Goal: Navigation & Orientation: Find specific page/section

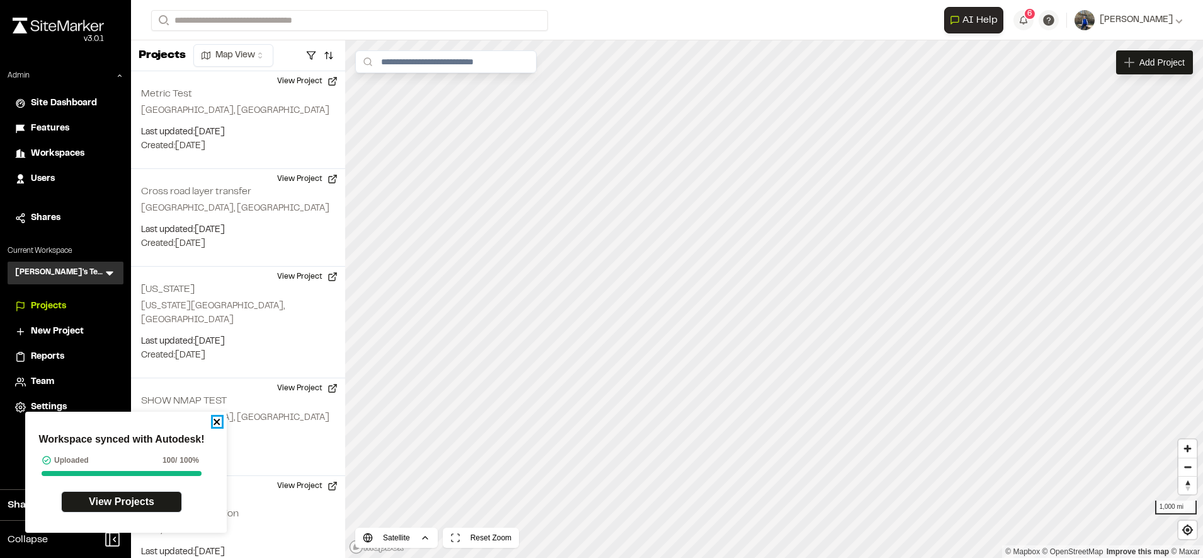
click at [217, 421] on icon "close" at bounding box center [217, 421] width 6 height 6
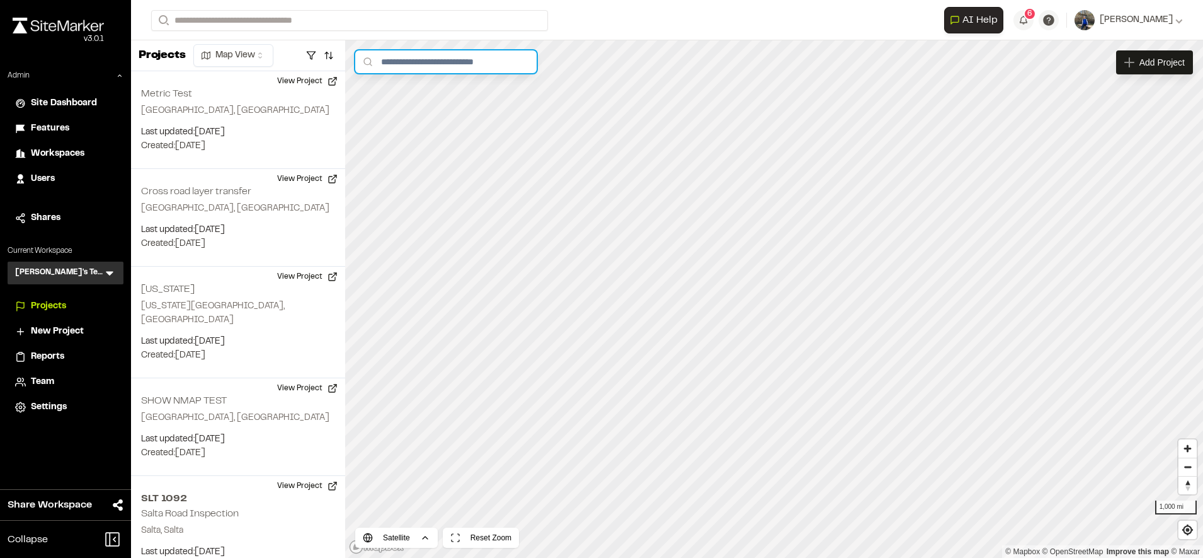
click at [465, 57] on input "text" at bounding box center [445, 61] width 181 height 23
click at [110, 272] on icon at bounding box center [110, 274] width 8 height 4
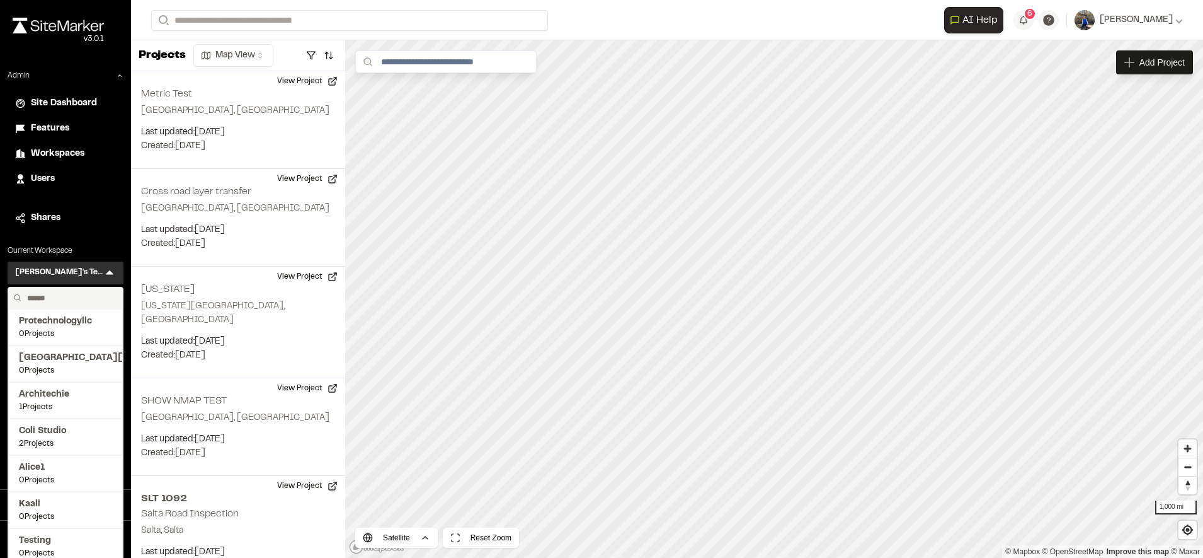
click at [83, 294] on input "text" at bounding box center [70, 297] width 96 height 21
click at [81, 295] on input "text" at bounding box center [70, 297] width 96 height 21
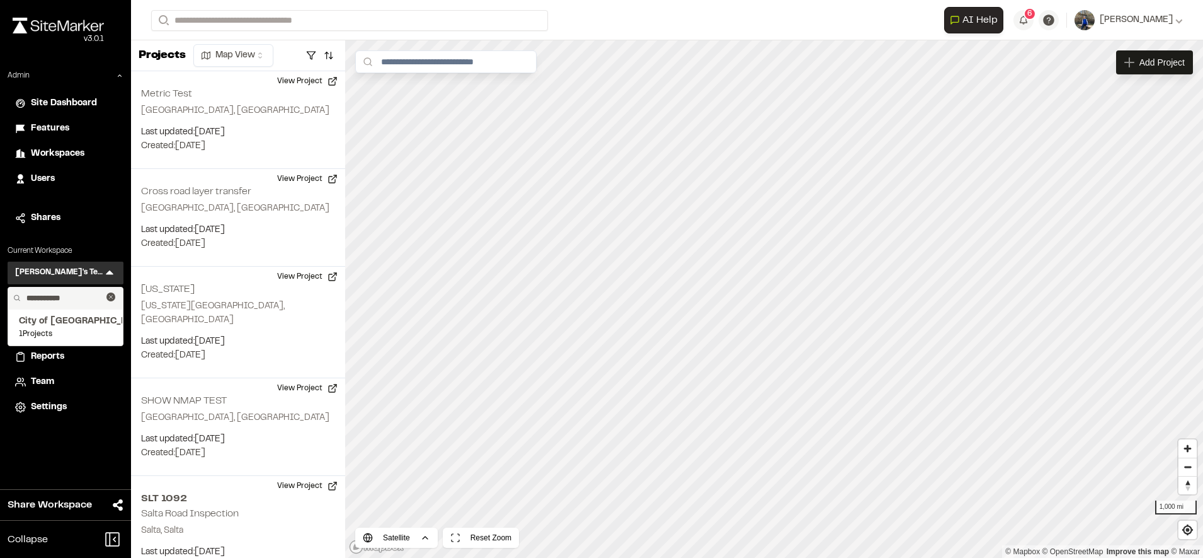
type input "**********"
click at [113, 292] on button at bounding box center [110, 296] width 9 height 9
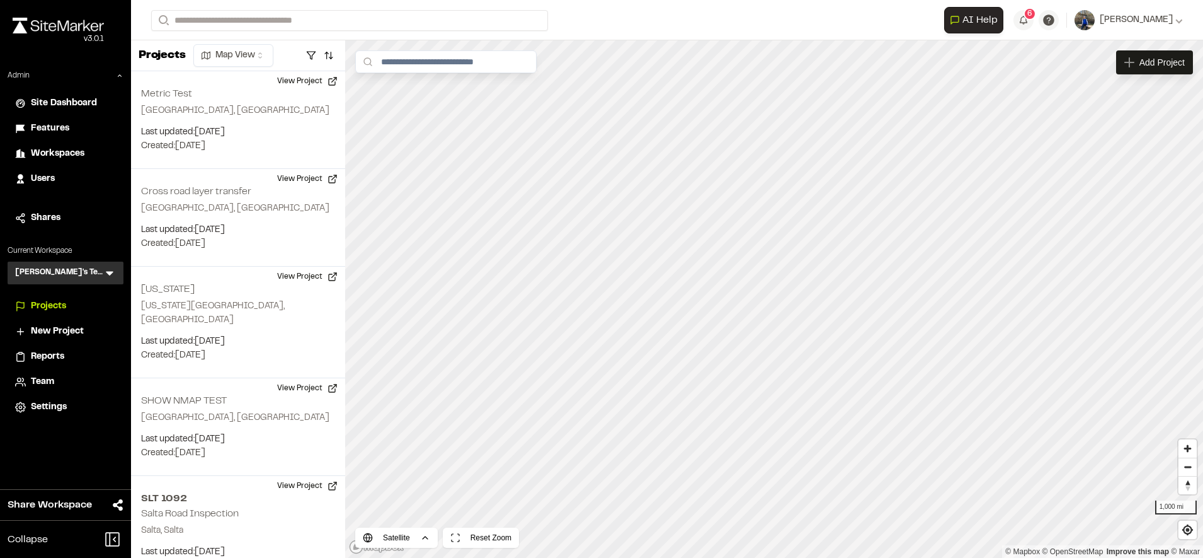
click at [113, 272] on icon at bounding box center [110, 274] width 8 height 4
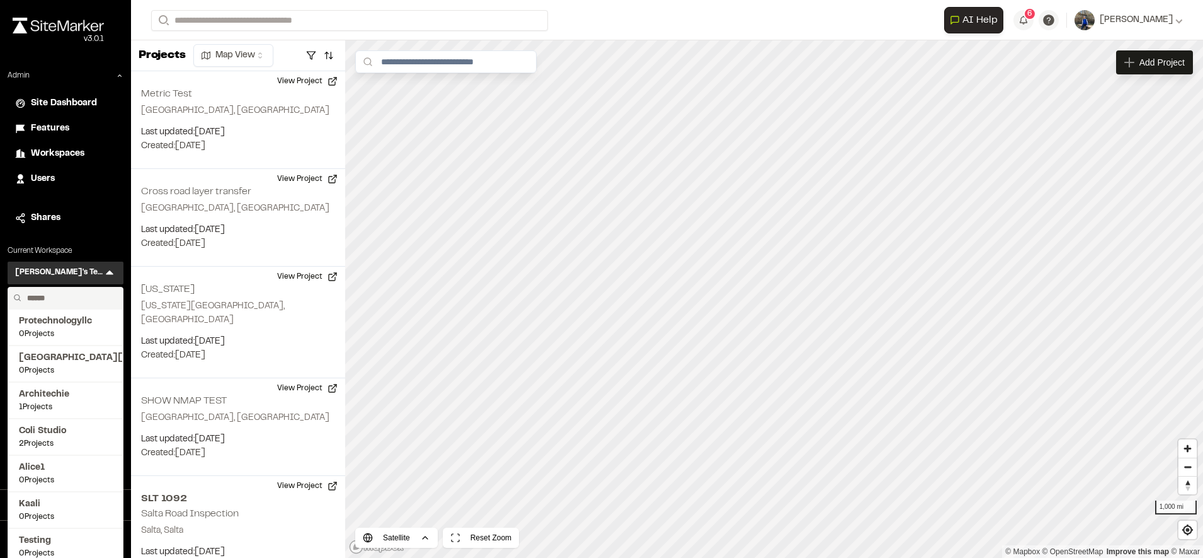
click at [57, 297] on input "text" at bounding box center [70, 297] width 96 height 21
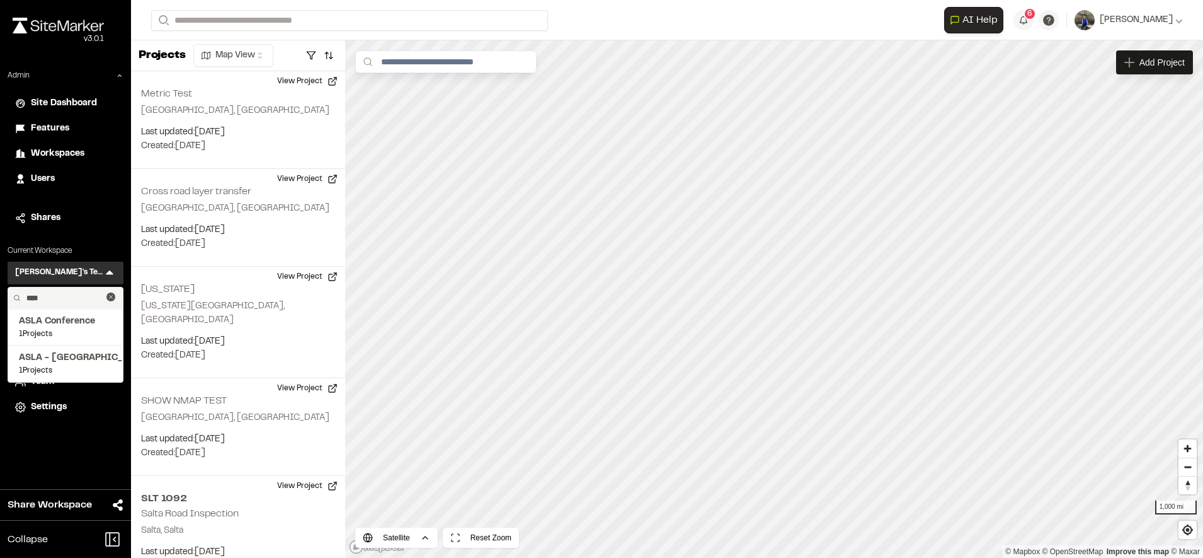
click at [111, 301] on div at bounding box center [111, 298] width 11 height 16
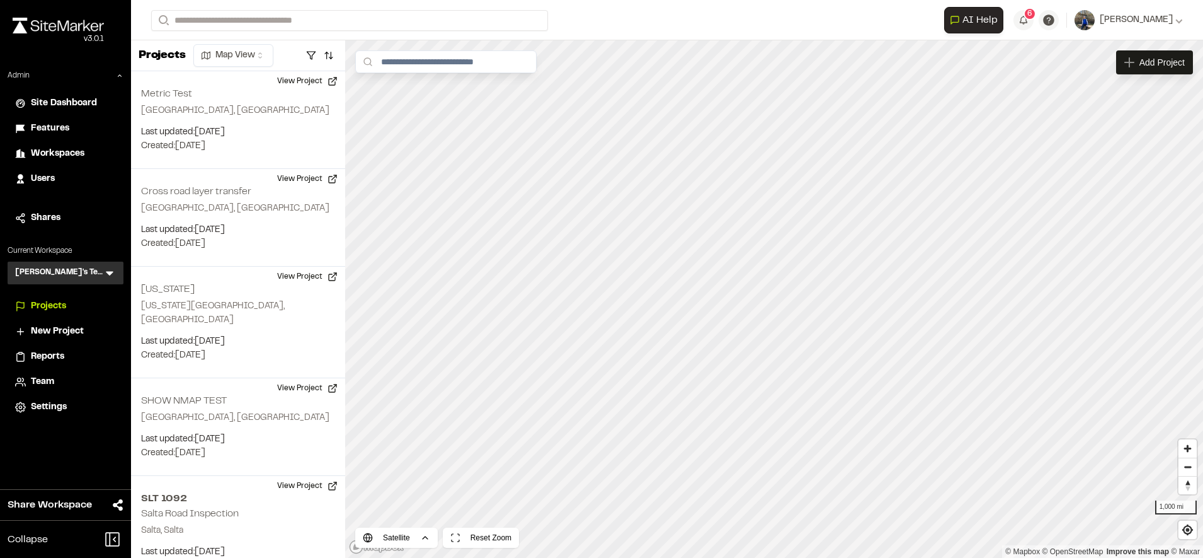
click at [112, 277] on icon at bounding box center [109, 272] width 13 height 13
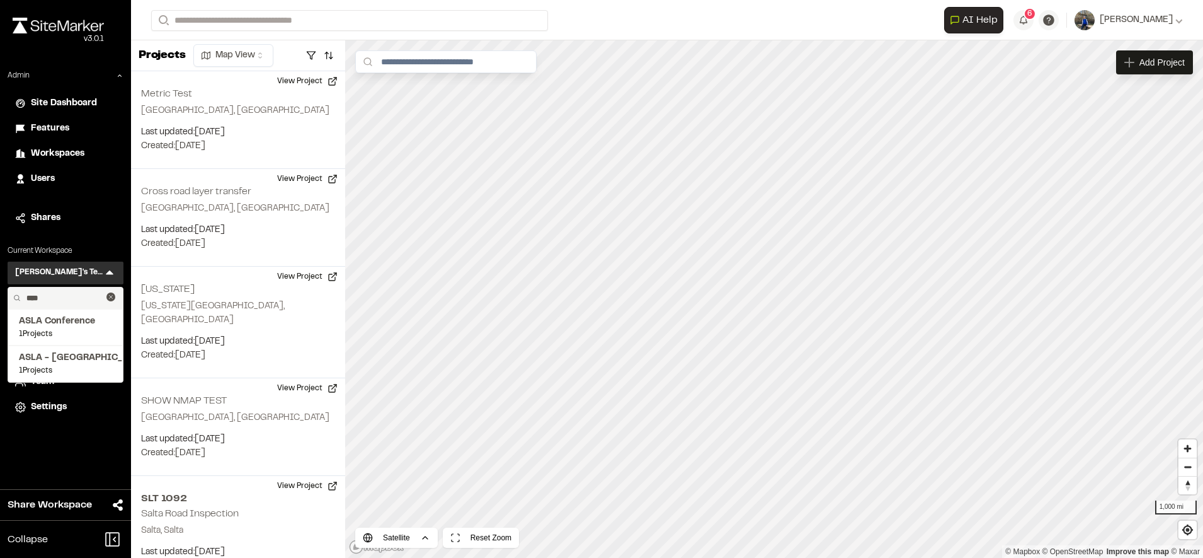
click at [62, 297] on input "****" at bounding box center [63, 297] width 85 height 21
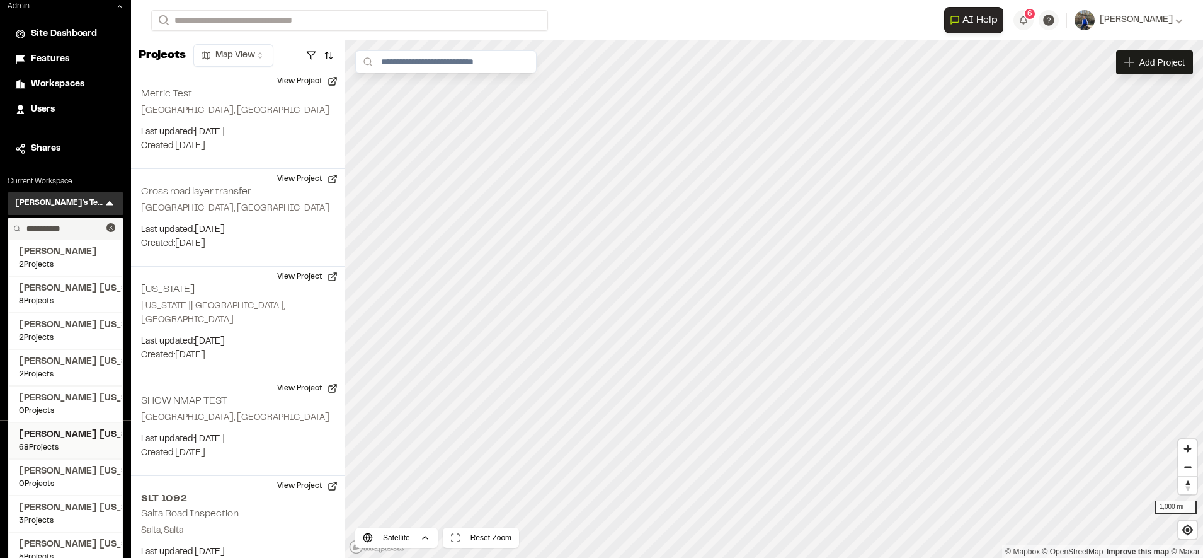
scroll to position [81, 0]
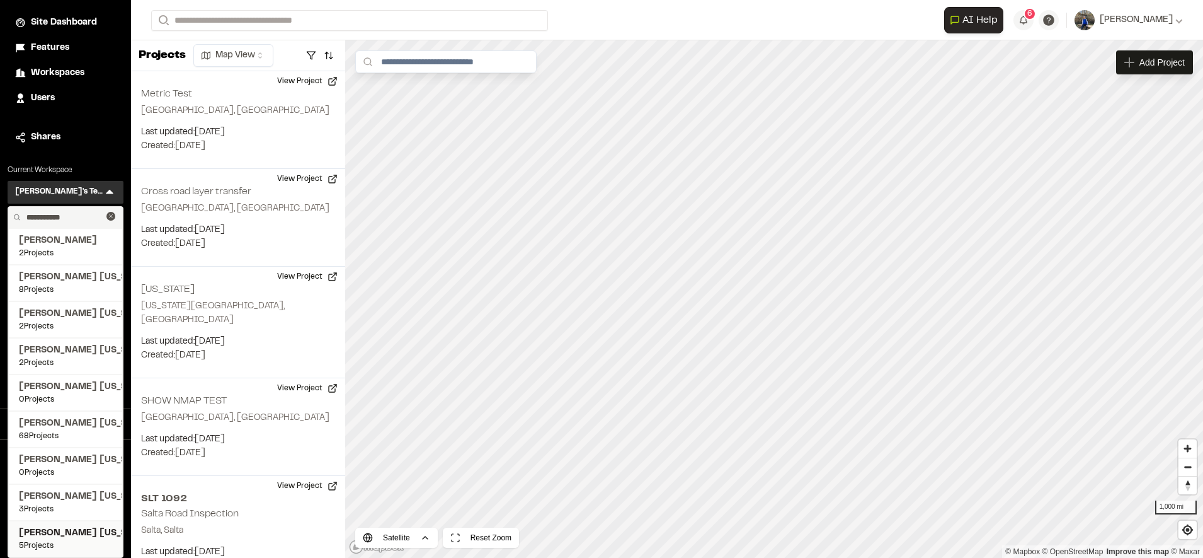
type input "**********"
click at [66, 528] on span "[PERSON_NAME] [US_STATE]" at bounding box center [65, 533] width 93 height 14
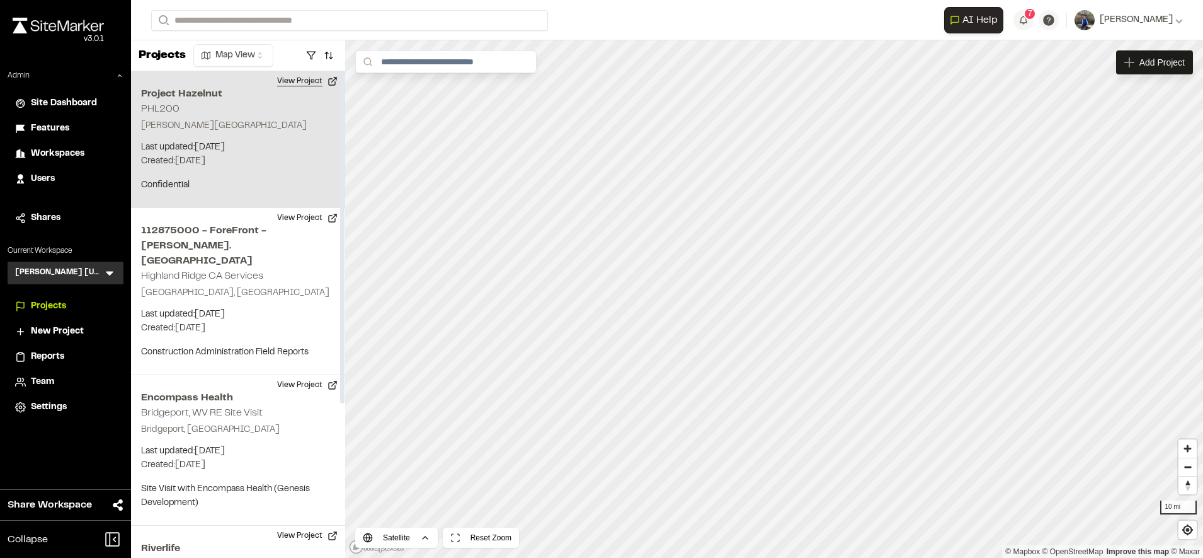
click at [294, 77] on button "View Project" at bounding box center [308, 81] width 76 height 20
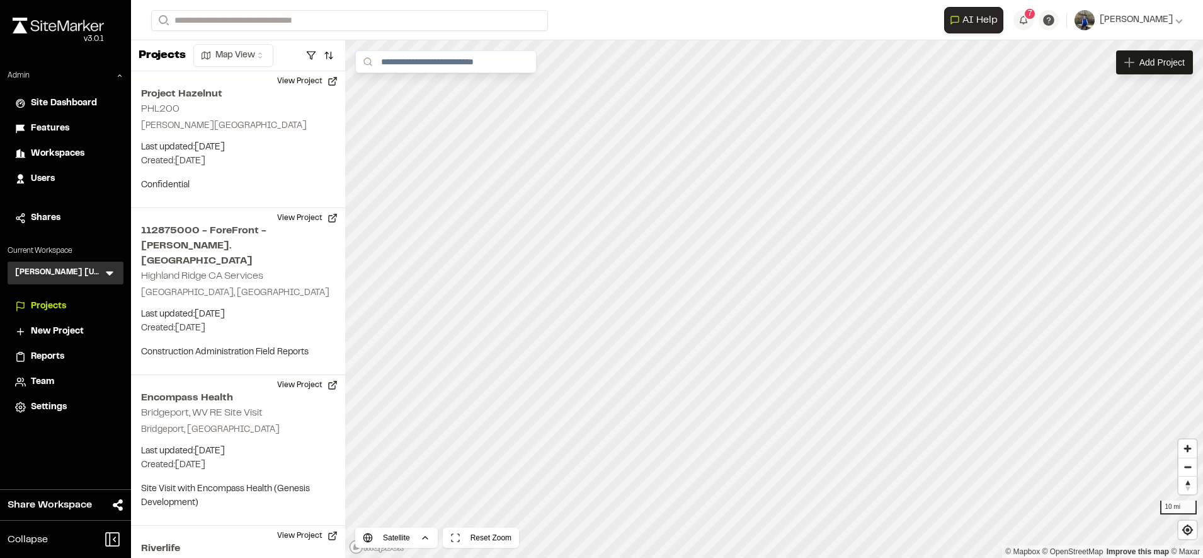
click at [71, 150] on span "Workspaces" at bounding box center [58, 154] width 54 height 14
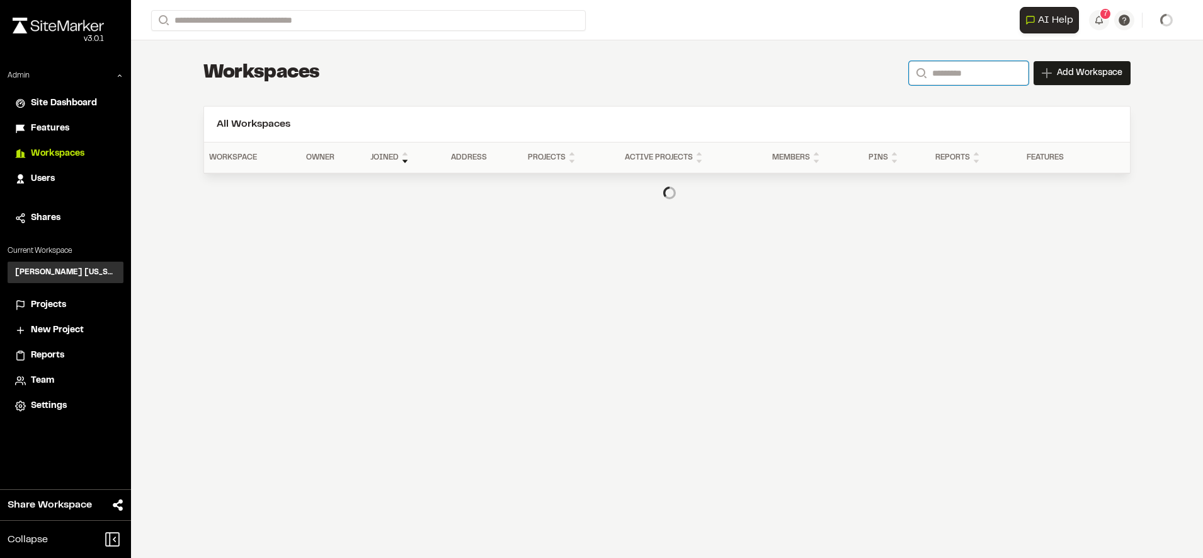
click at [1009, 74] on input "Search" at bounding box center [969, 73] width 120 height 24
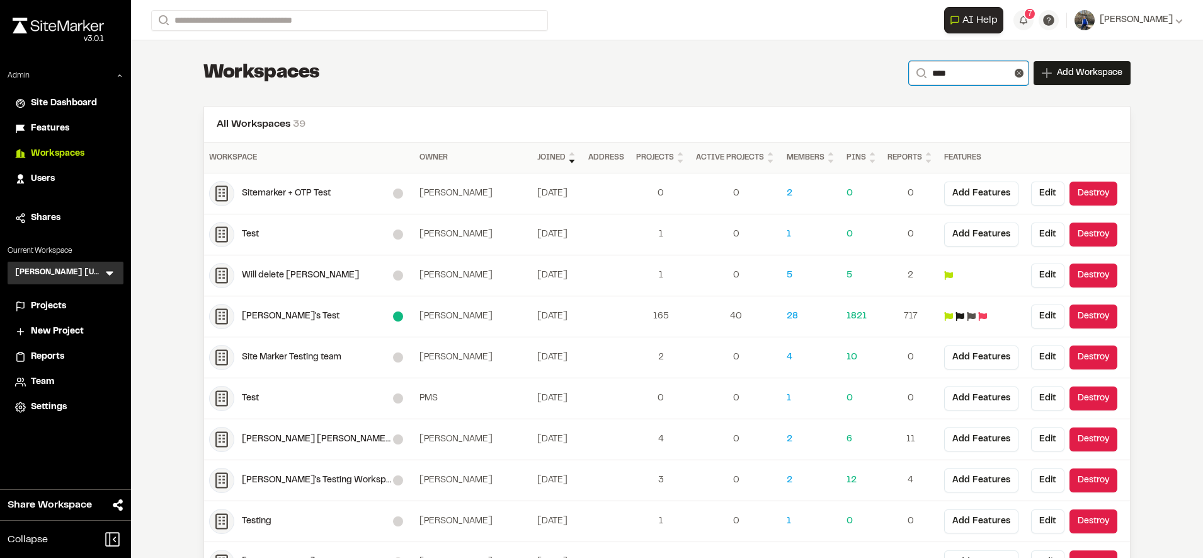
type input "****"
click at [242, 313] on div "[PERSON_NAME]'s Test" at bounding box center [317, 316] width 151 height 14
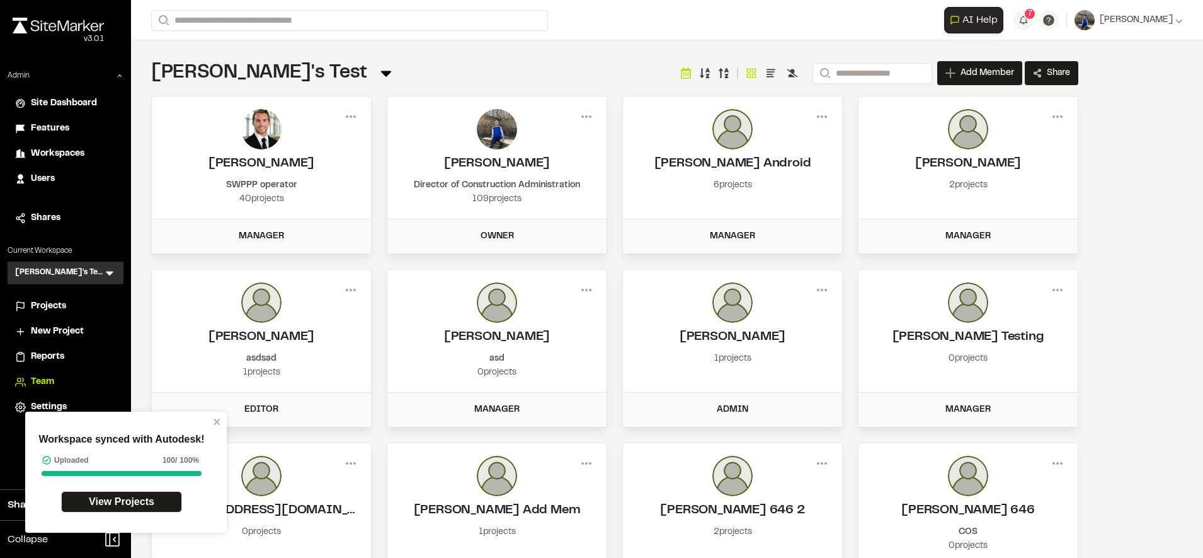
click at [77, 299] on div "Projects" at bounding box center [73, 306] width 85 height 14
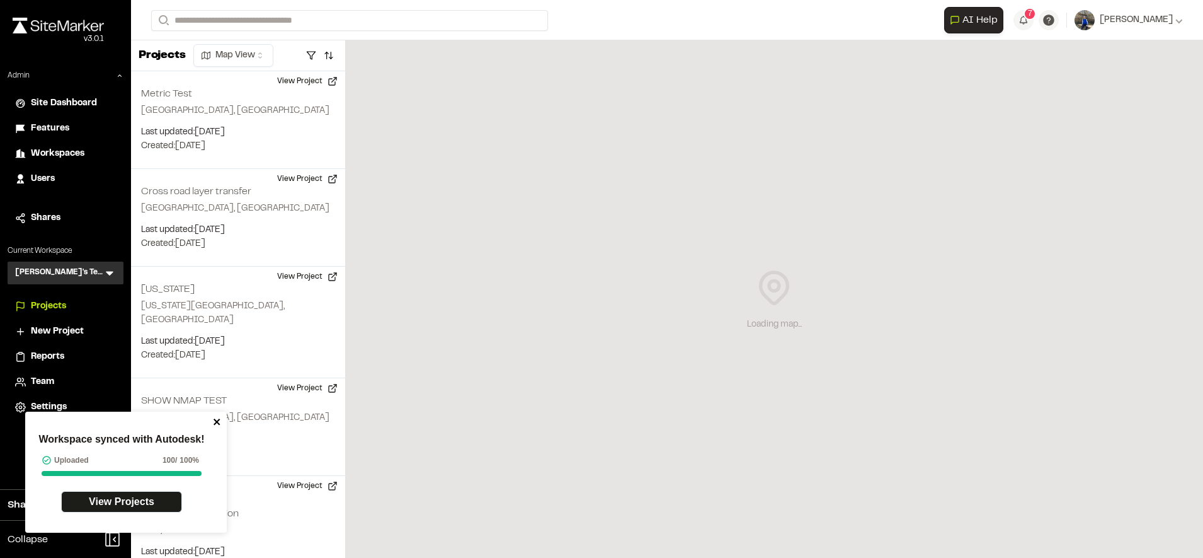
click at [216, 426] on icon "close" at bounding box center [217, 421] width 9 height 10
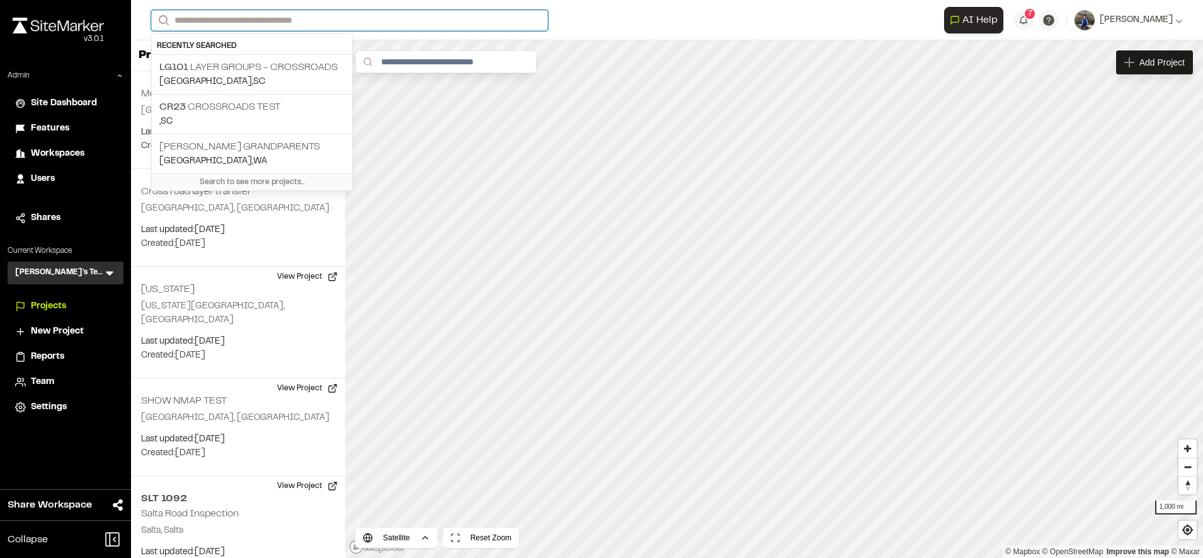
click at [309, 16] on input "Search" at bounding box center [349, 20] width 397 height 21
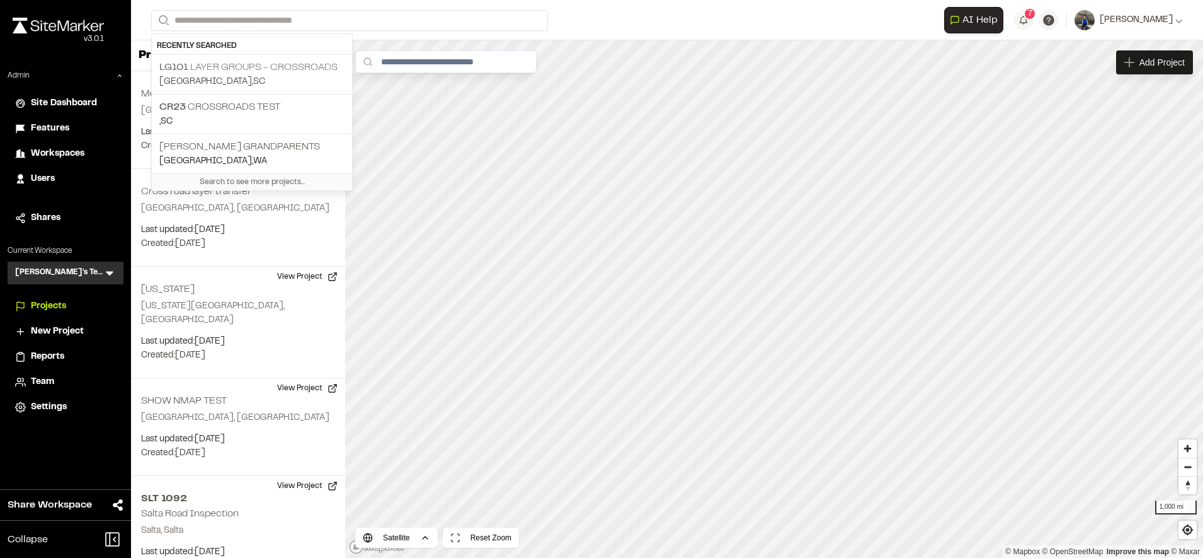
click at [284, 78] on p "[GEOGRAPHIC_DATA] , [GEOGRAPHIC_DATA]" at bounding box center [251, 82] width 185 height 14
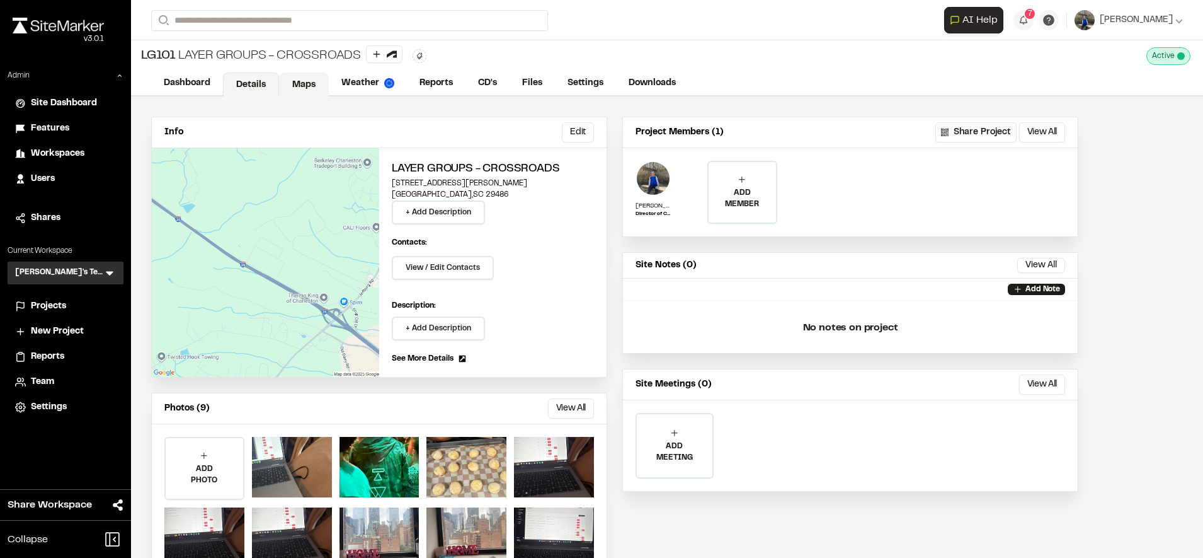
click at [307, 75] on link "Maps" at bounding box center [304, 84] width 50 height 24
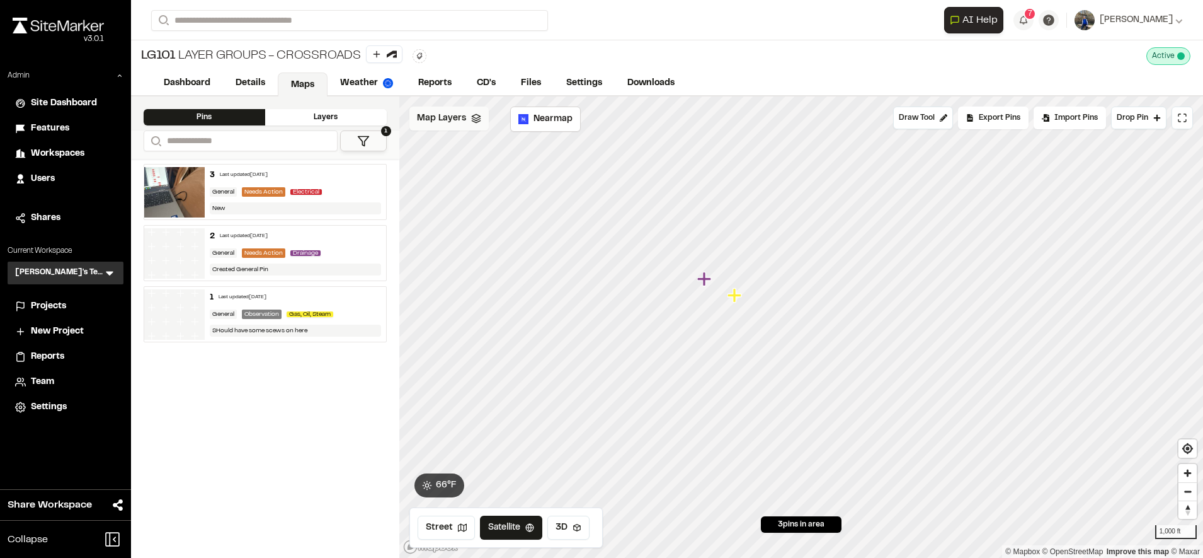
click at [445, 124] on span "Map Layers" at bounding box center [441, 119] width 49 height 14
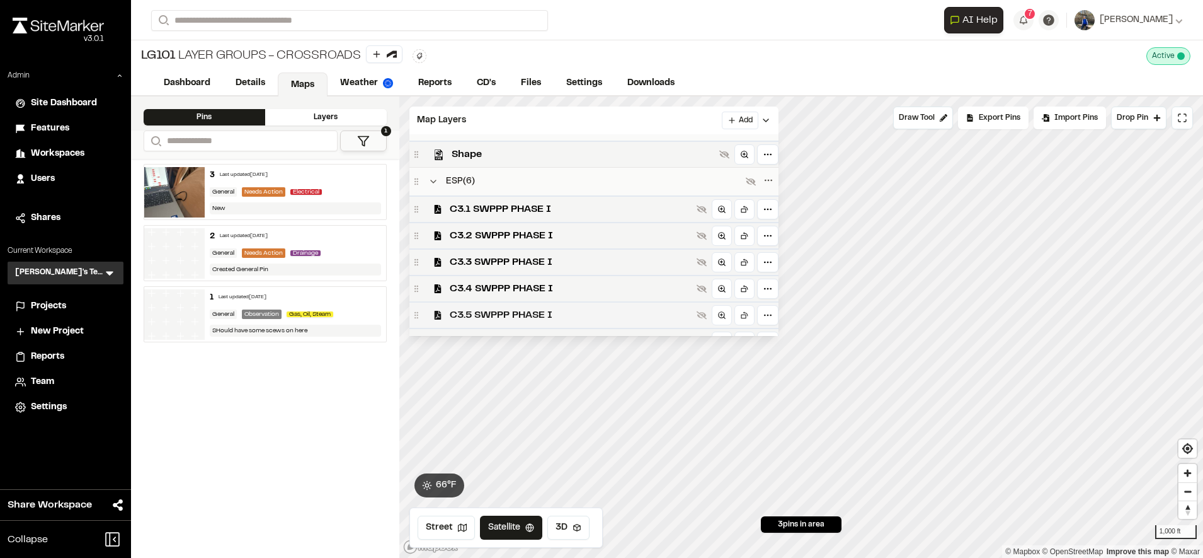
scroll to position [129, 0]
click at [758, 188] on button at bounding box center [750, 181] width 15 height 15
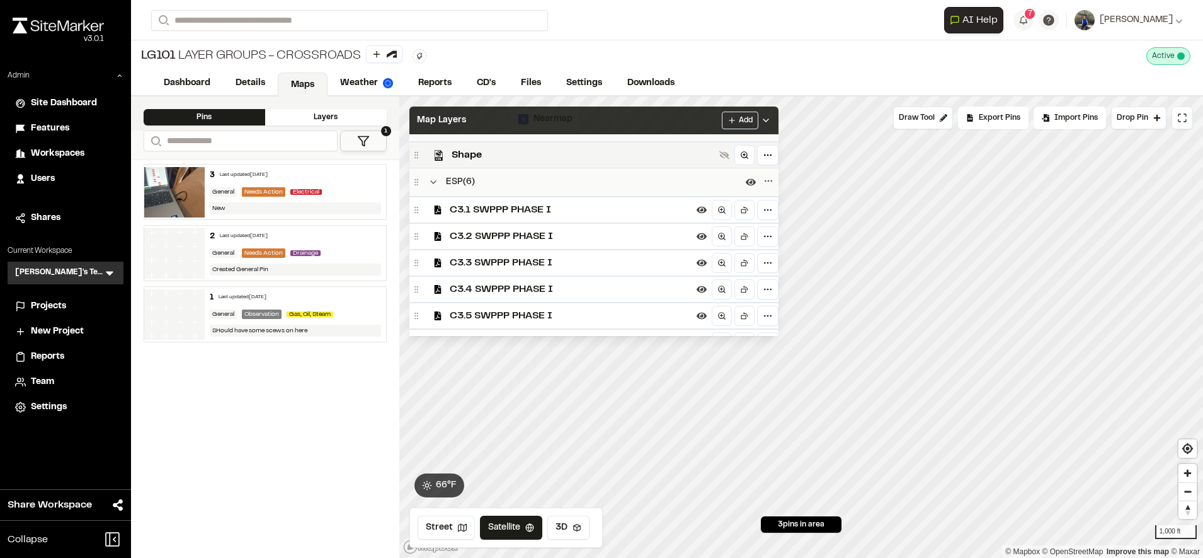
click at [706, 120] on div "Map Layers Add" at bounding box center [593, 120] width 369 height 28
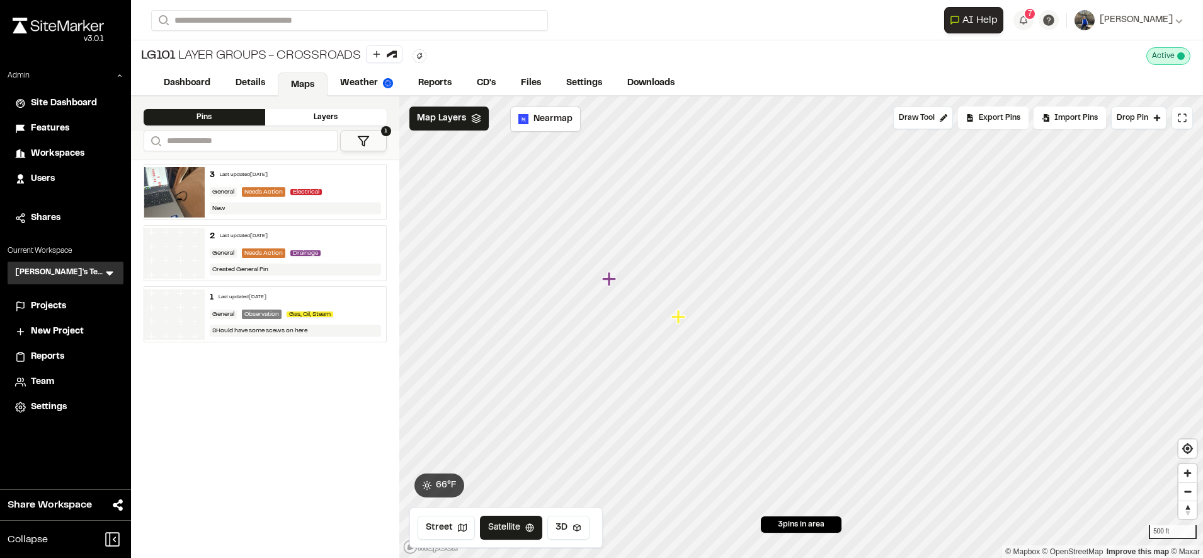
click at [467, 43] on div "LG101 Layer Groups - Crossroads Active Deactivate LG101 Layer Groups - Crossroa…" at bounding box center [667, 55] width 1072 height 31
click at [437, 120] on span "Map Layers" at bounding box center [441, 119] width 49 height 14
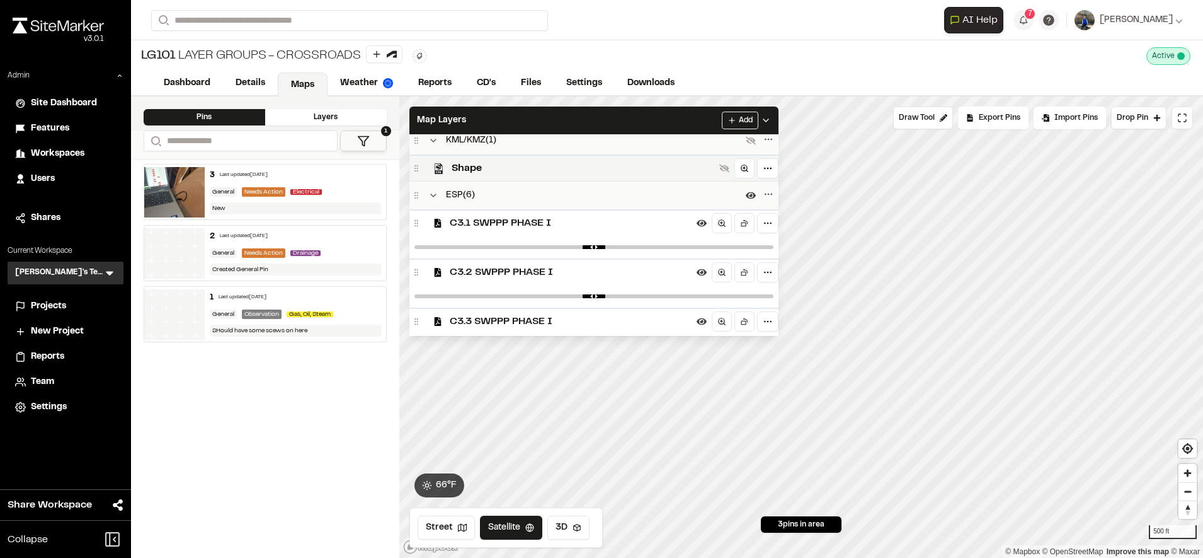
scroll to position [113, 0]
click at [756, 197] on icon at bounding box center [751, 198] width 10 height 10
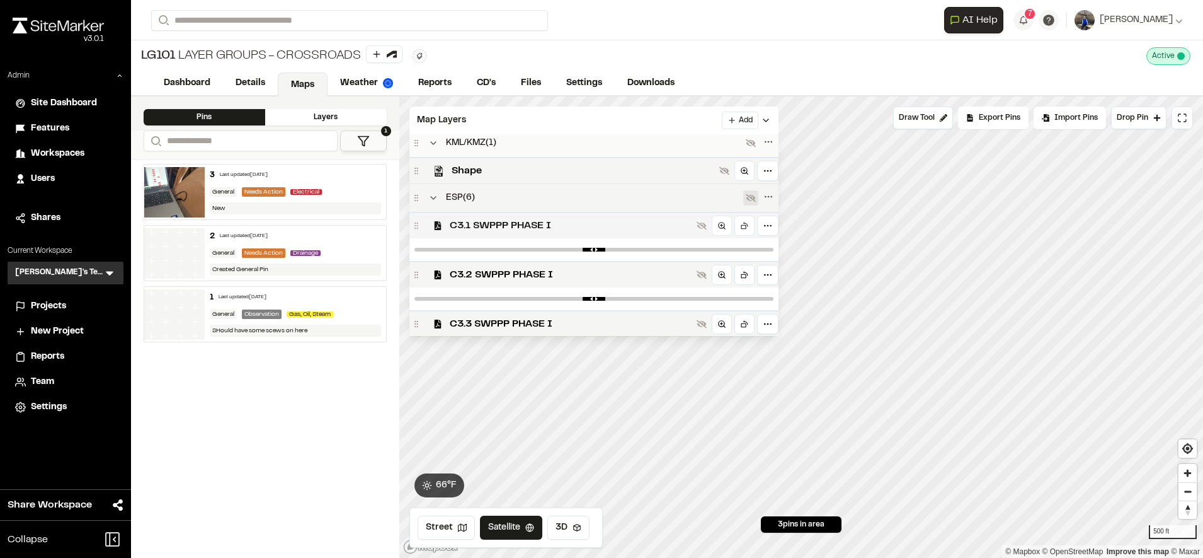
click at [615, 231] on span "C3.1 SWPPP PHASE I" at bounding box center [571, 225] width 242 height 15
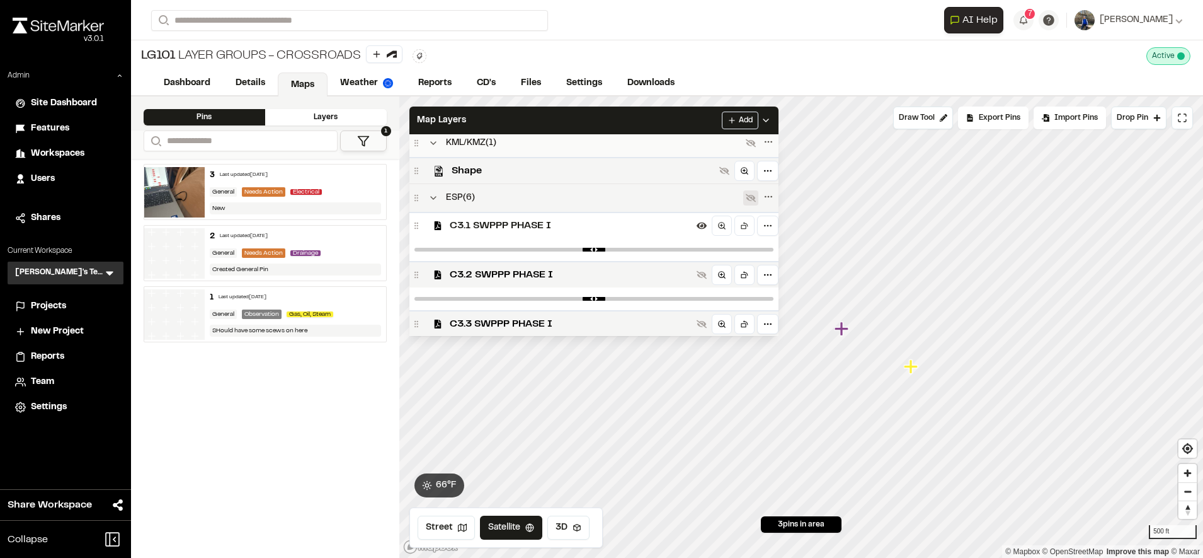
click at [756, 200] on icon at bounding box center [751, 198] width 10 height 10
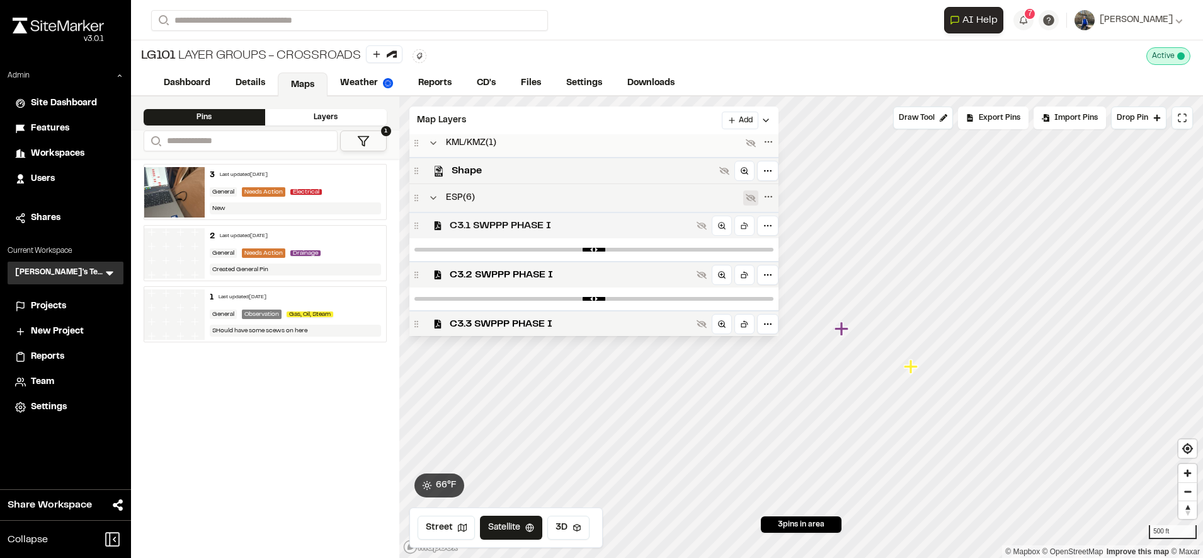
click at [643, 222] on span "C3.1 SWPPP PHASE I" at bounding box center [571, 225] width 242 height 15
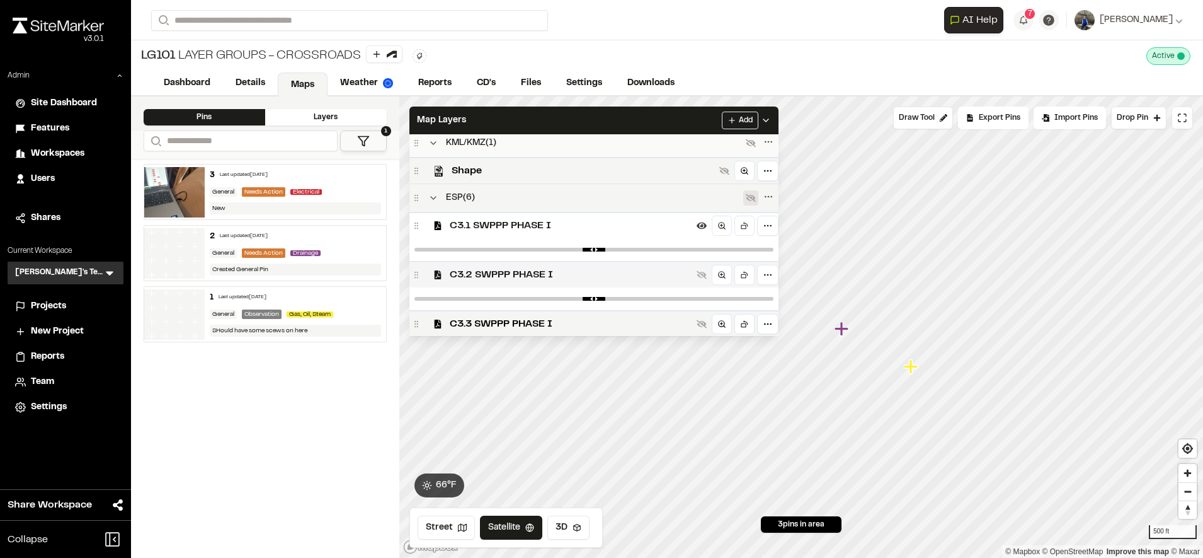
click at [632, 277] on span "C3.2 SWPPP PHASE I" at bounding box center [571, 274] width 242 height 15
click at [628, 235] on div "C3.1 SWPPP PHASE I" at bounding box center [593, 225] width 369 height 26
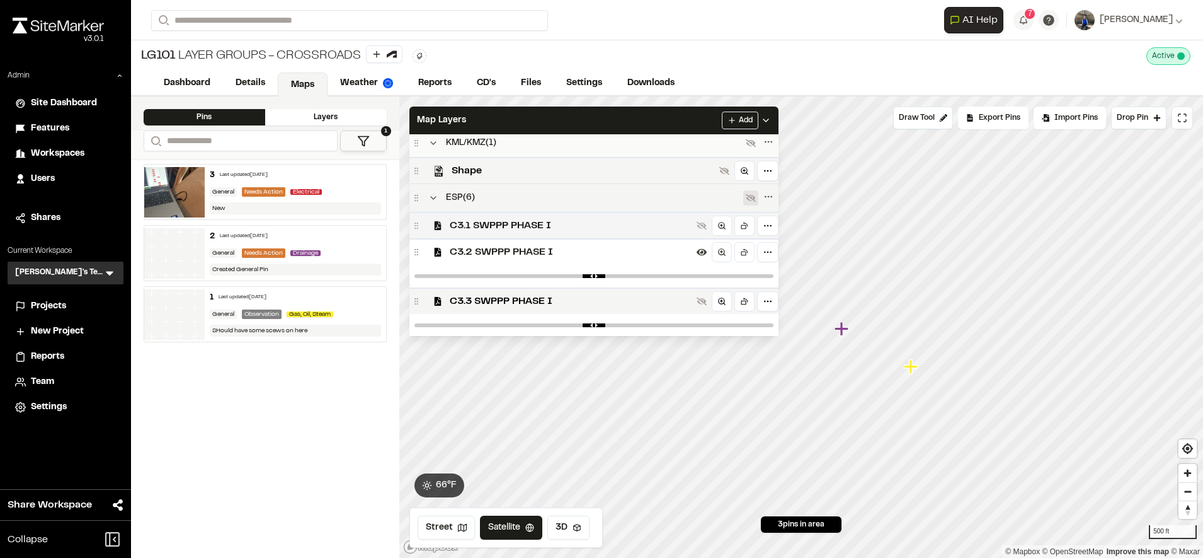
click at [628, 235] on div "C3.1 SWPPP PHASE I" at bounding box center [593, 225] width 369 height 26
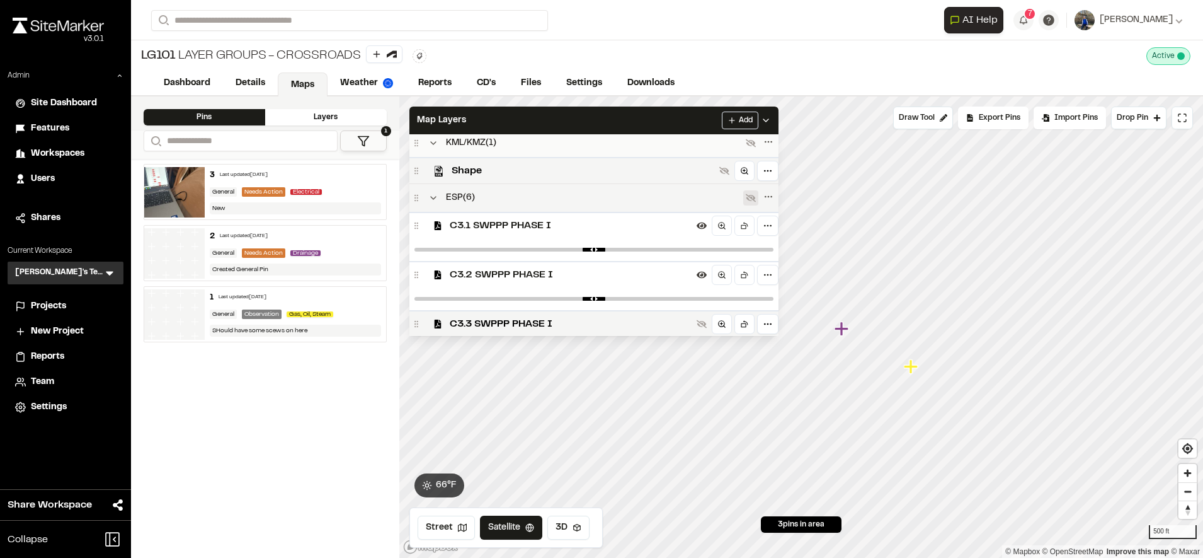
click at [628, 235] on div "C3.1 SWPPP PHASE I" at bounding box center [593, 225] width 369 height 26
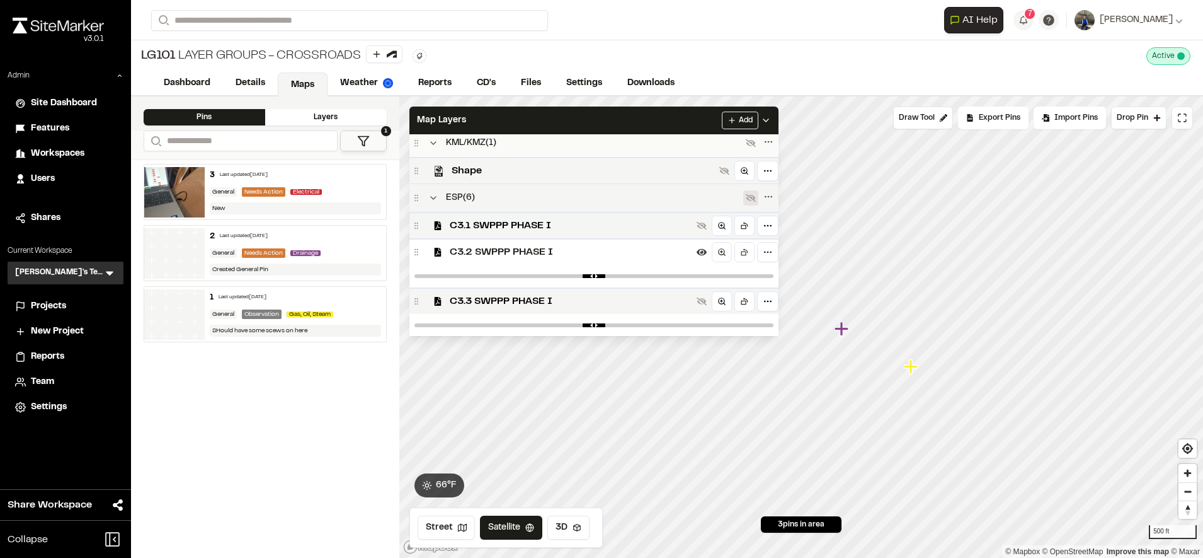
click at [629, 253] on span "C3.2 SWPPP PHASE I" at bounding box center [571, 251] width 242 height 15
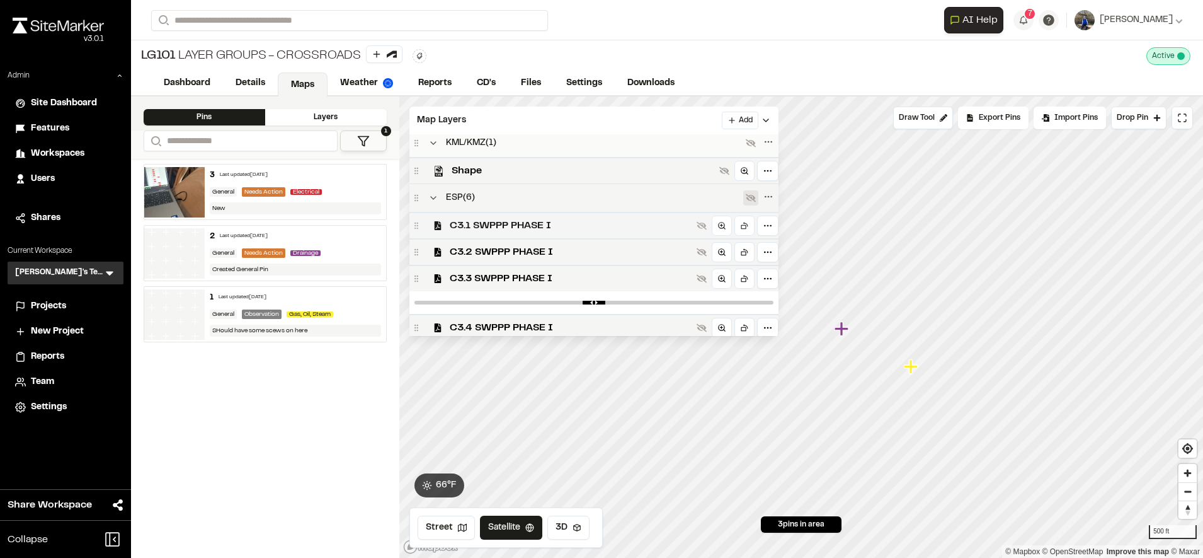
click at [628, 223] on span "C3.1 SWPPP PHASE I" at bounding box center [571, 225] width 242 height 15
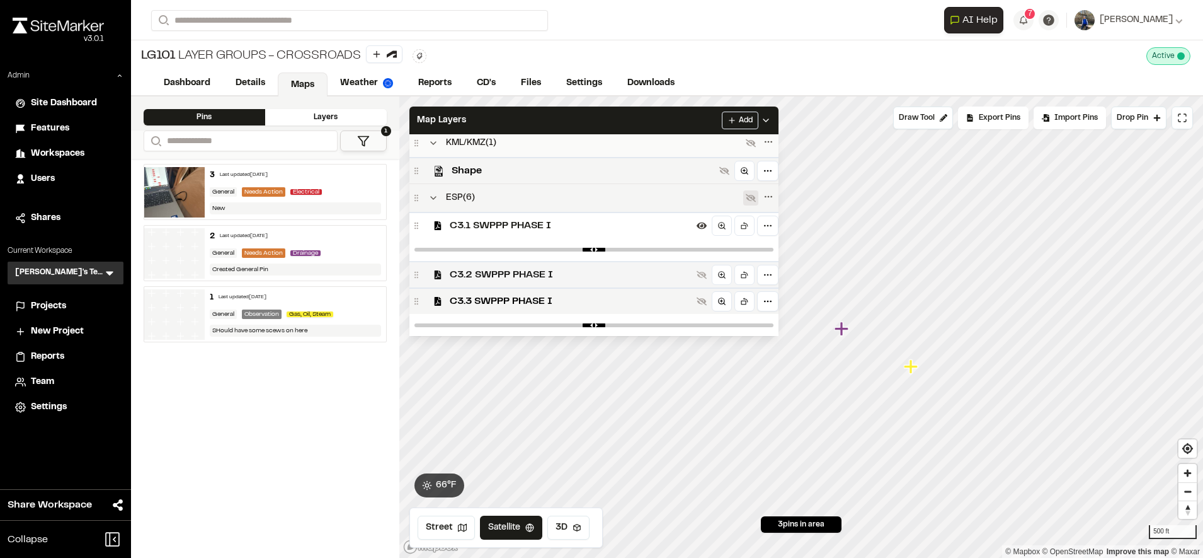
click at [617, 278] on span "C3.2 SWPPP PHASE I" at bounding box center [571, 274] width 242 height 15
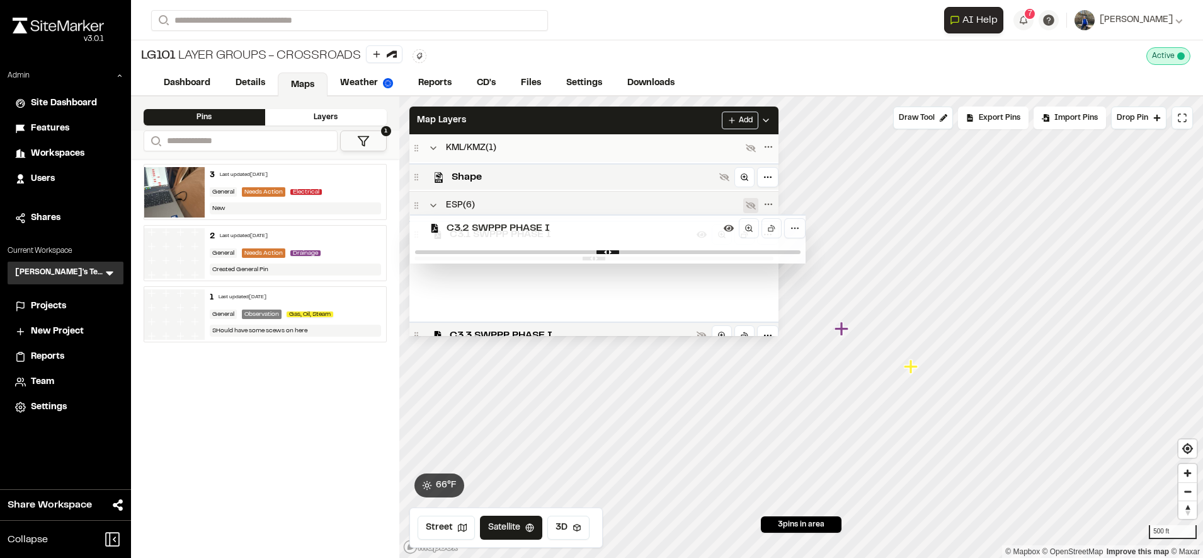
scroll to position [123, 0]
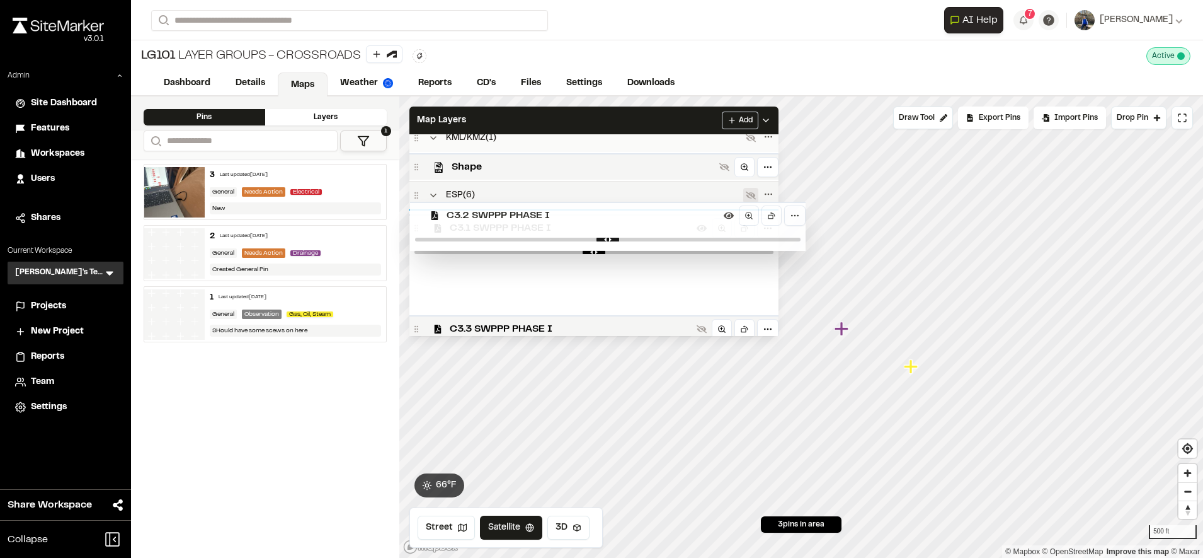
drag, startPoint x: 618, startPoint y: 278, endPoint x: 617, endPoint y: 218, distance: 60.5
click at [617, 218] on div "Overall Maps ( 3 ) C2.2 Existing Conditions C3.0 OVERALL SWPPP PLAN C3.6 SWPPP …" at bounding box center [593, 235] width 369 height 202
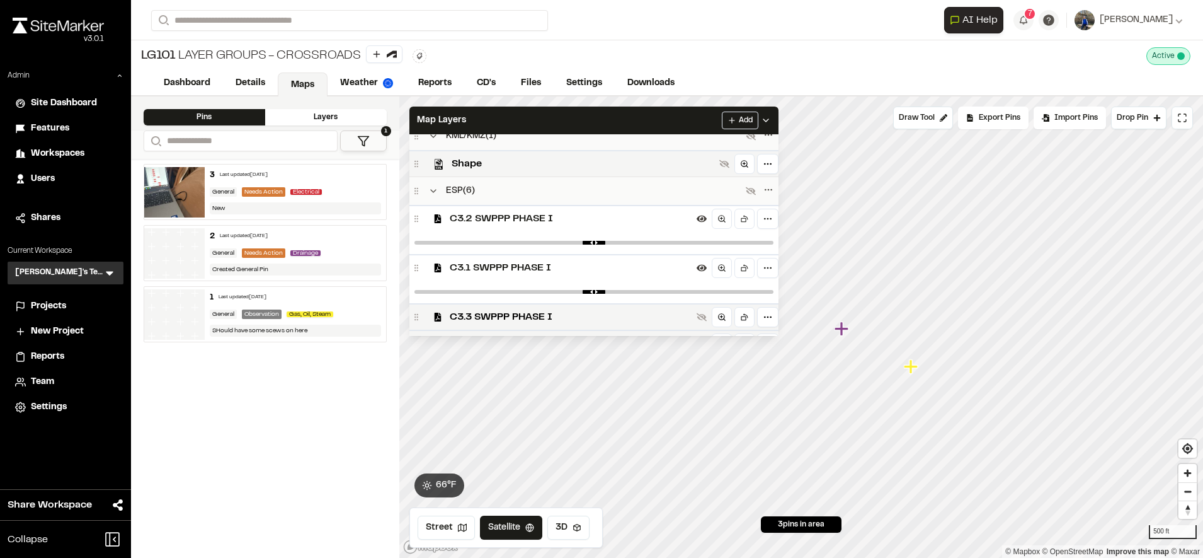
scroll to position [111, 0]
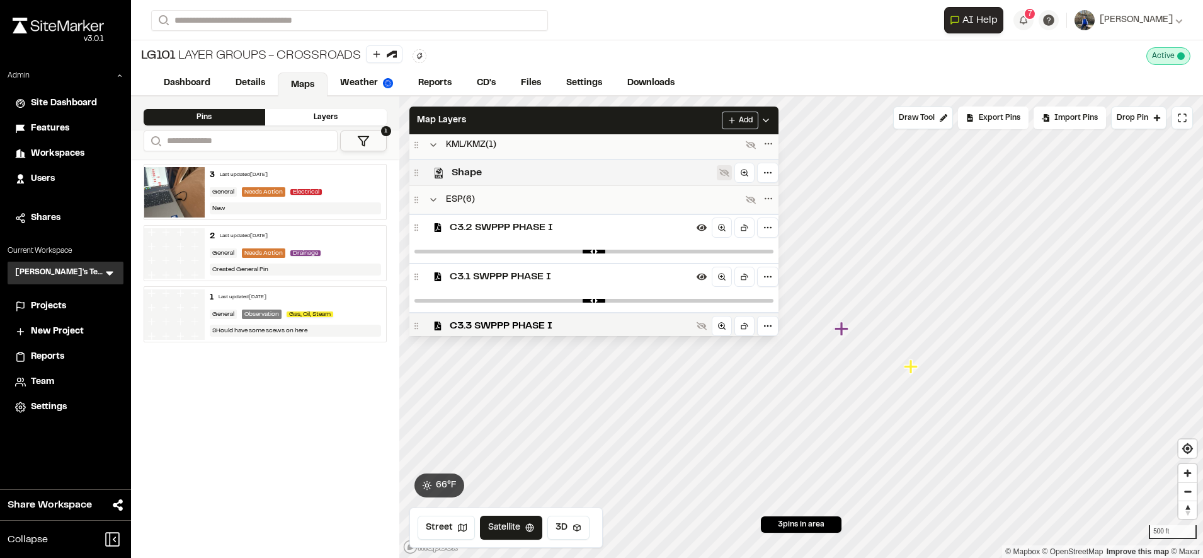
click at [729, 171] on icon at bounding box center [724, 173] width 10 height 8
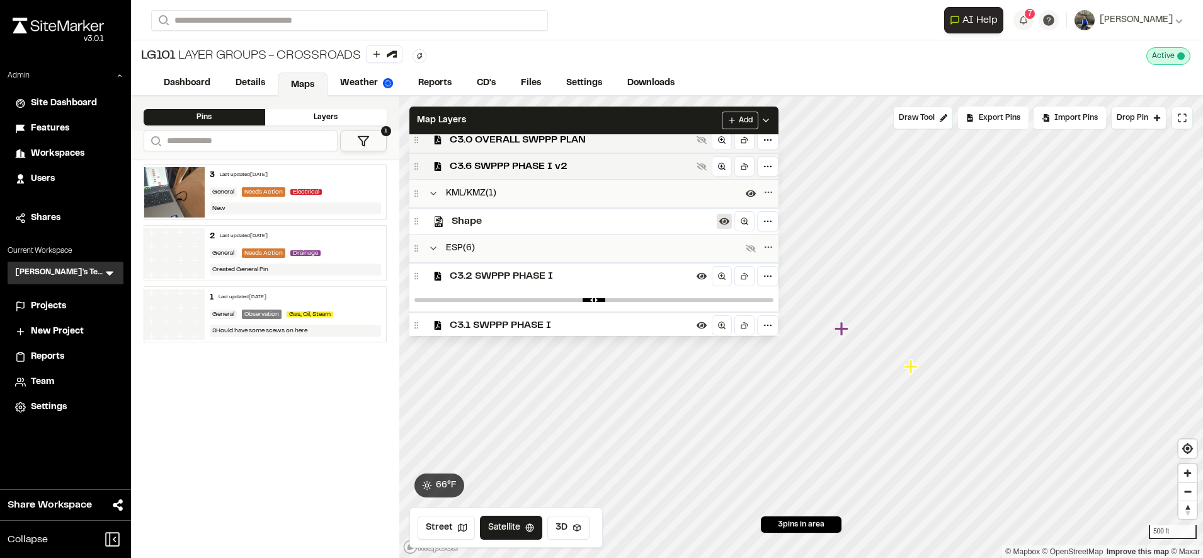
scroll to position [63, 0]
click at [732, 214] on button at bounding box center [724, 220] width 15 height 15
click at [756, 244] on icon at bounding box center [751, 248] width 10 height 10
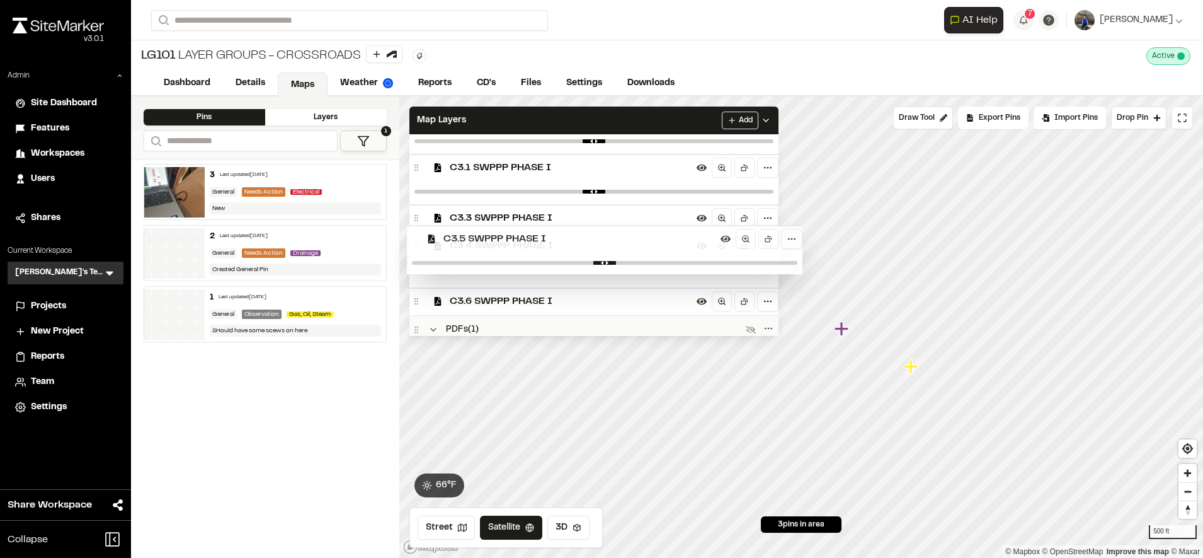
scroll to position [244, 0]
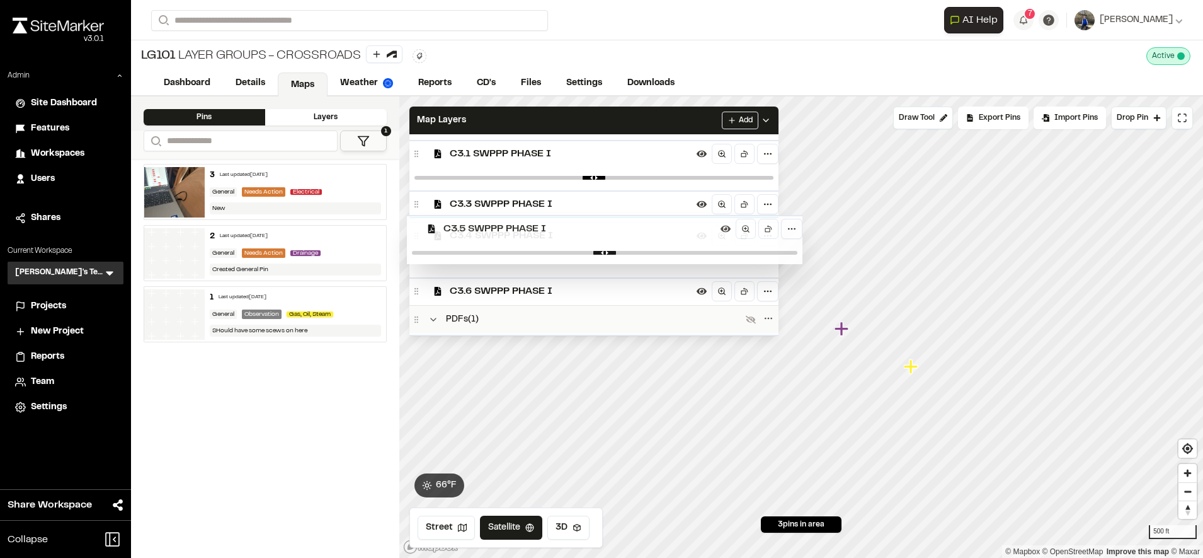
drag, startPoint x: 575, startPoint y: 260, endPoint x: 572, endPoint y: 227, distance: 33.5
click at [572, 227] on div "Overall Maps ( 3 ) C2.2 Existing Conditions C3.0 OVERALL SWPPP PLAN C3.6 SWPPP …" at bounding box center [593, 235] width 369 height 202
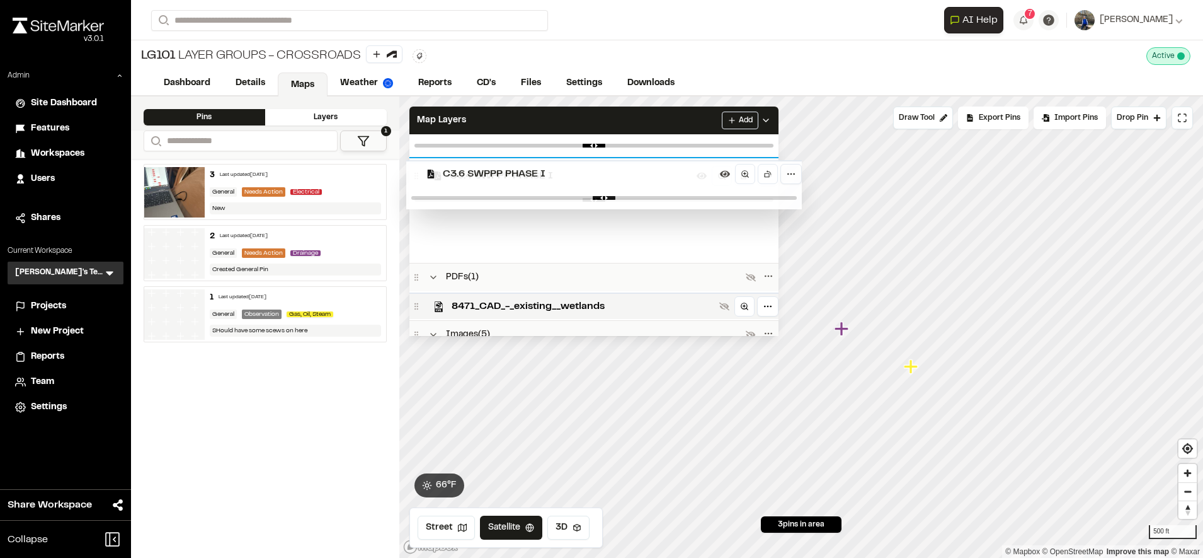
scroll to position [377, 0]
drag, startPoint x: 634, startPoint y: 231, endPoint x: 631, endPoint y: 185, distance: 46.7
click at [631, 183] on div "Overall Maps ( 3 ) C2.2 Existing Conditions C3.0 OVERALL SWPPP PLAN C3.6 SWPPP …" at bounding box center [593, 235] width 369 height 202
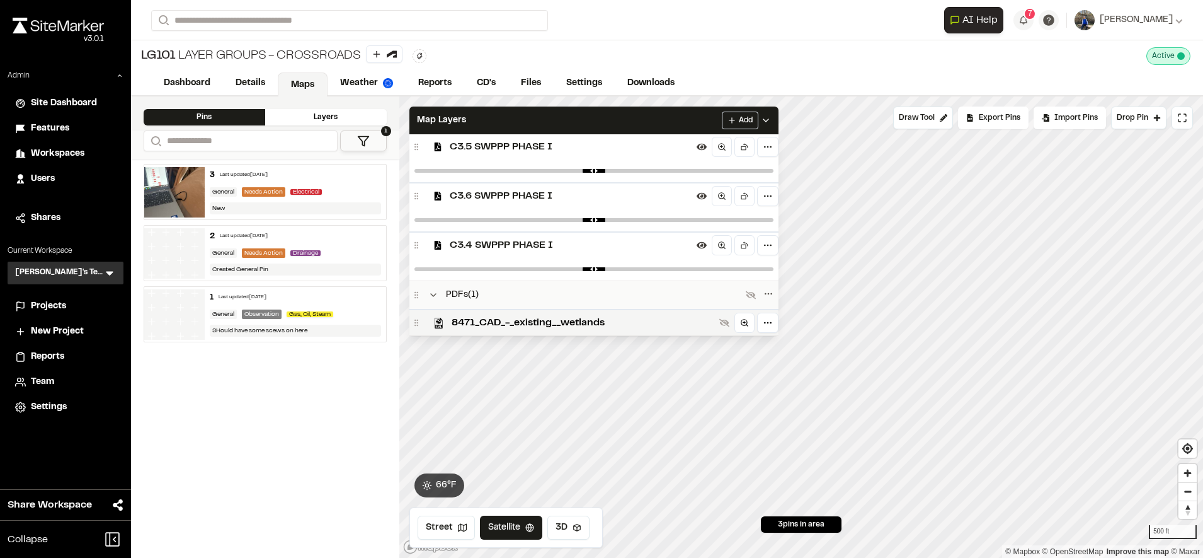
scroll to position [338, 0]
click at [593, 242] on span "C3.4 SWPPP PHASE I" at bounding box center [571, 246] width 242 height 15
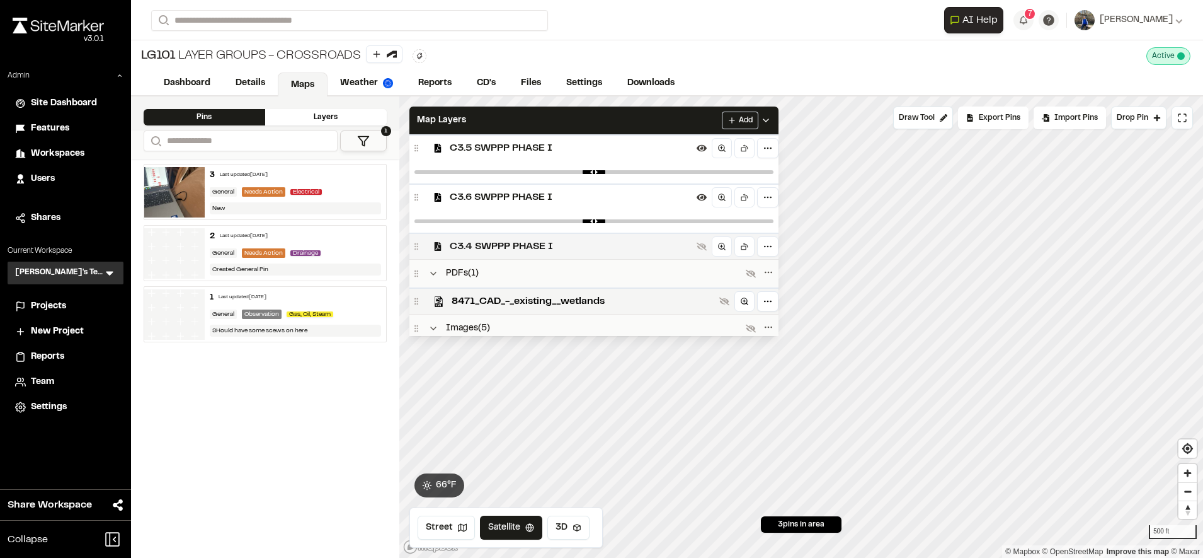
click at [593, 242] on span "C3.4 SWPPP PHASE I" at bounding box center [571, 246] width 242 height 15
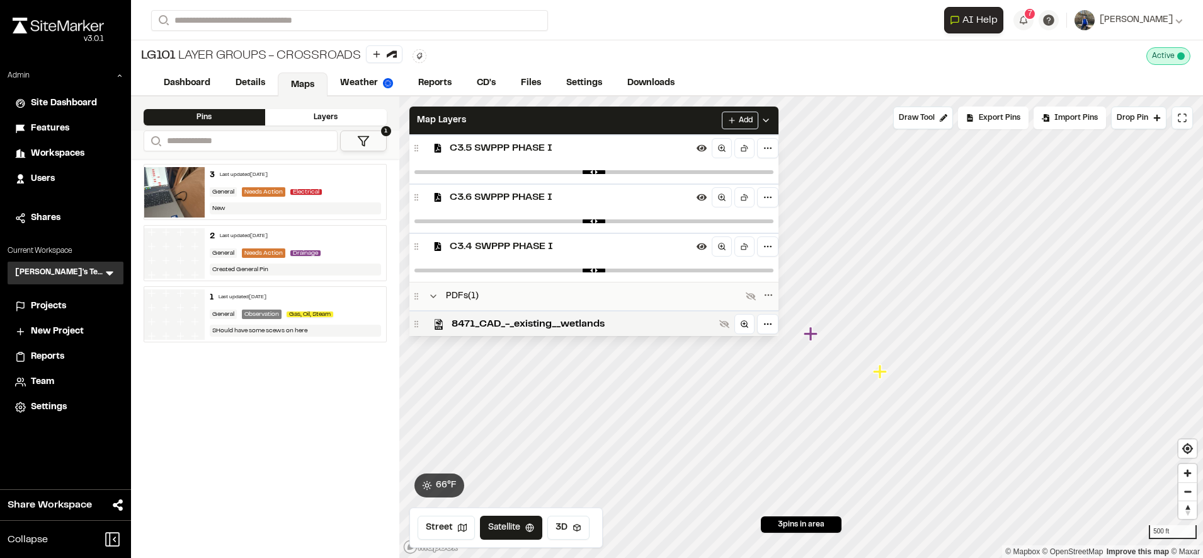
click at [656, 254] on div "C3.4 SWPPP PHASE I" at bounding box center [593, 245] width 369 height 26
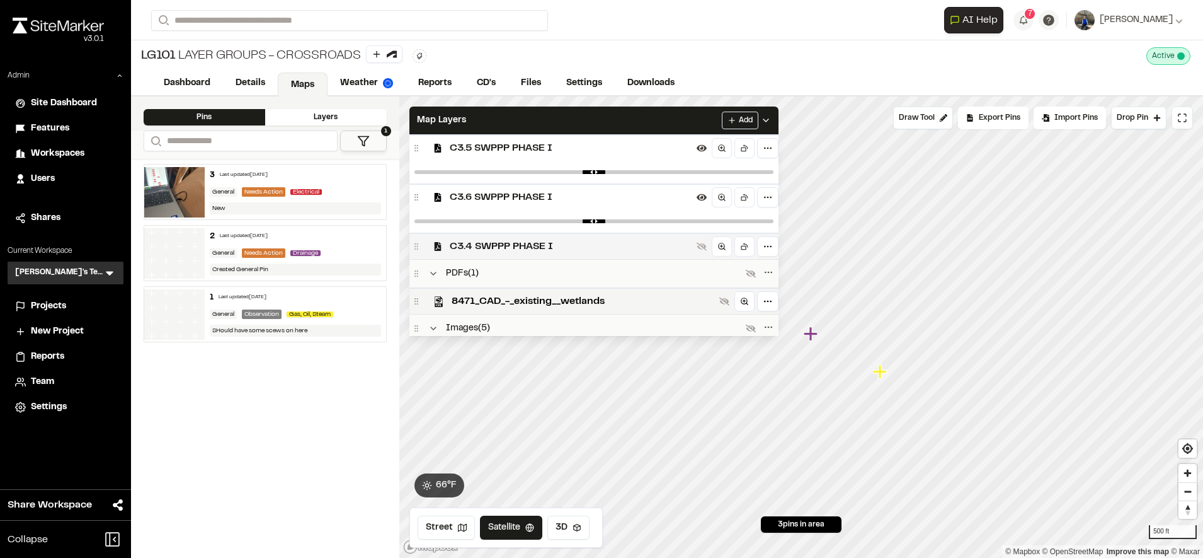
click at [656, 254] on div "C3.4 SWPPP PHASE I" at bounding box center [593, 245] width 369 height 26
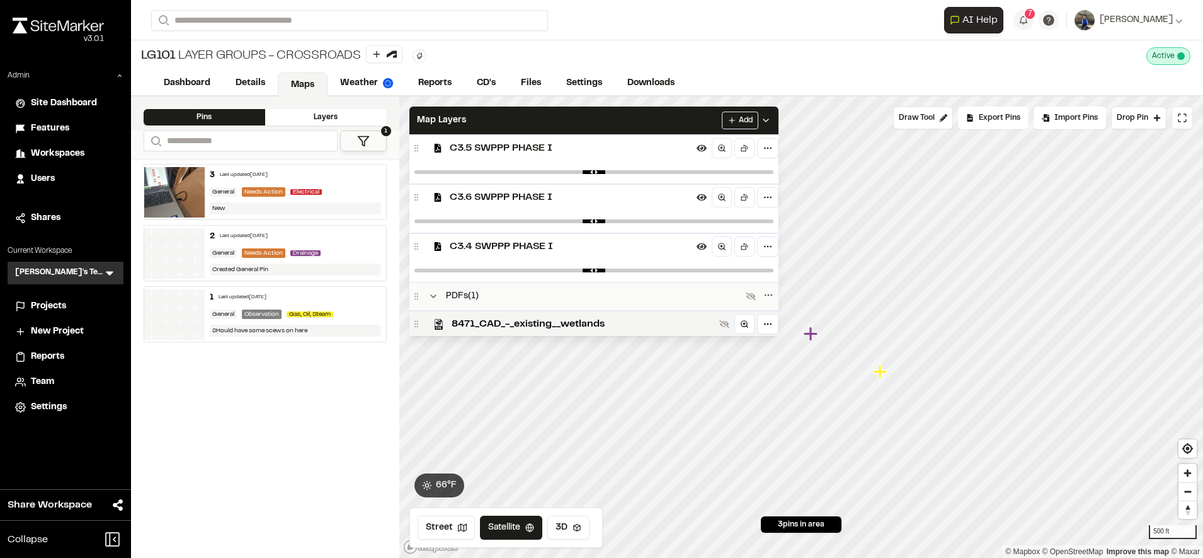
click at [645, 198] on span "C3.6 SWPPP PHASE I" at bounding box center [571, 197] width 242 height 15
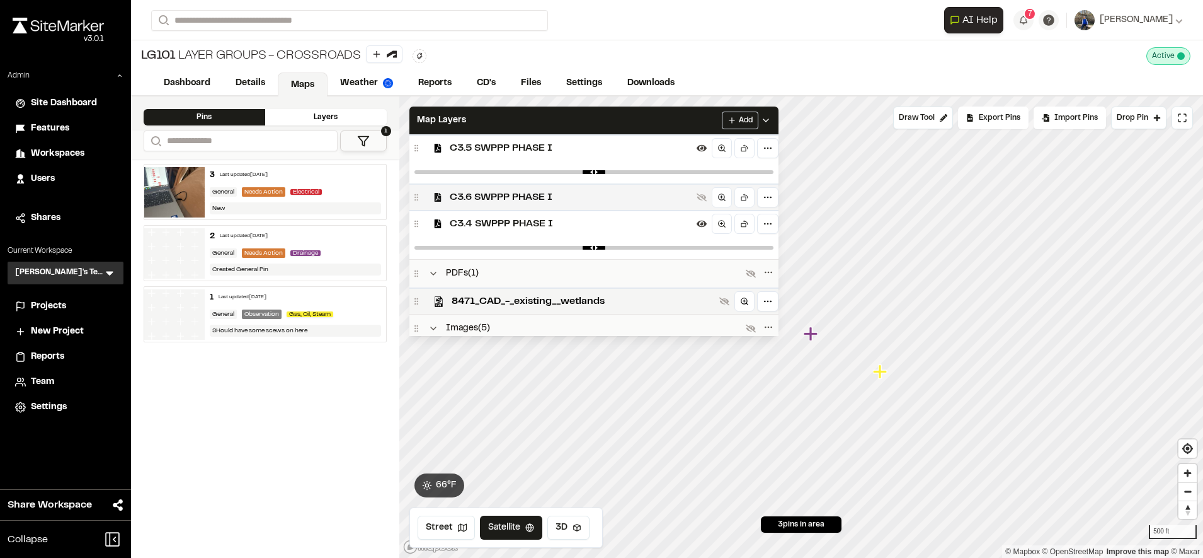
click at [645, 198] on span "C3.6 SWPPP PHASE I" at bounding box center [571, 197] width 242 height 15
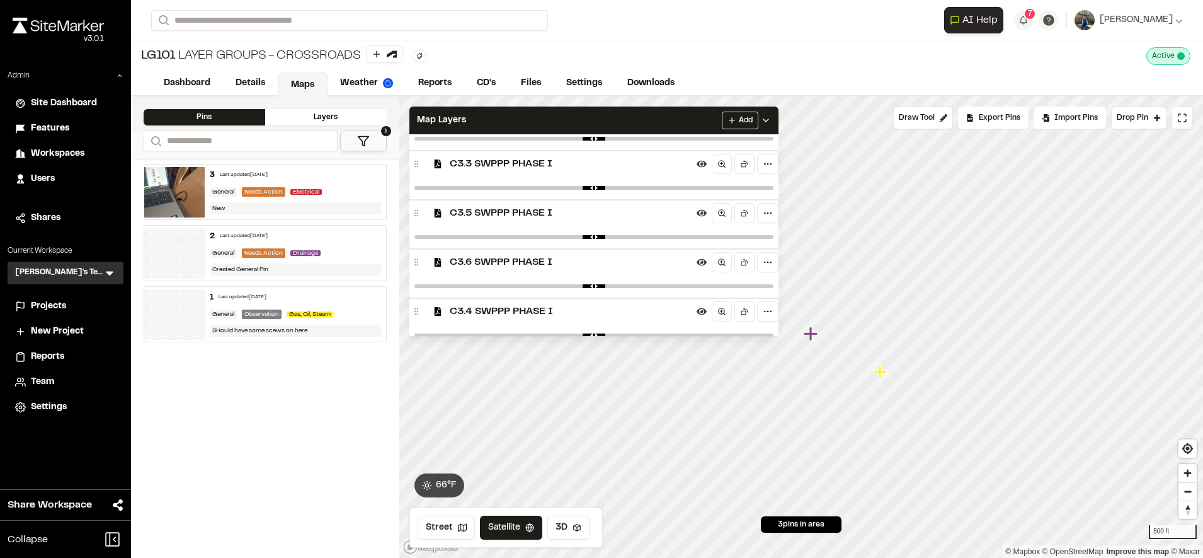
scroll to position [272, 0]
click at [605, 226] on div "C3.5 SWPPP PHASE I" at bounding box center [593, 213] width 369 height 26
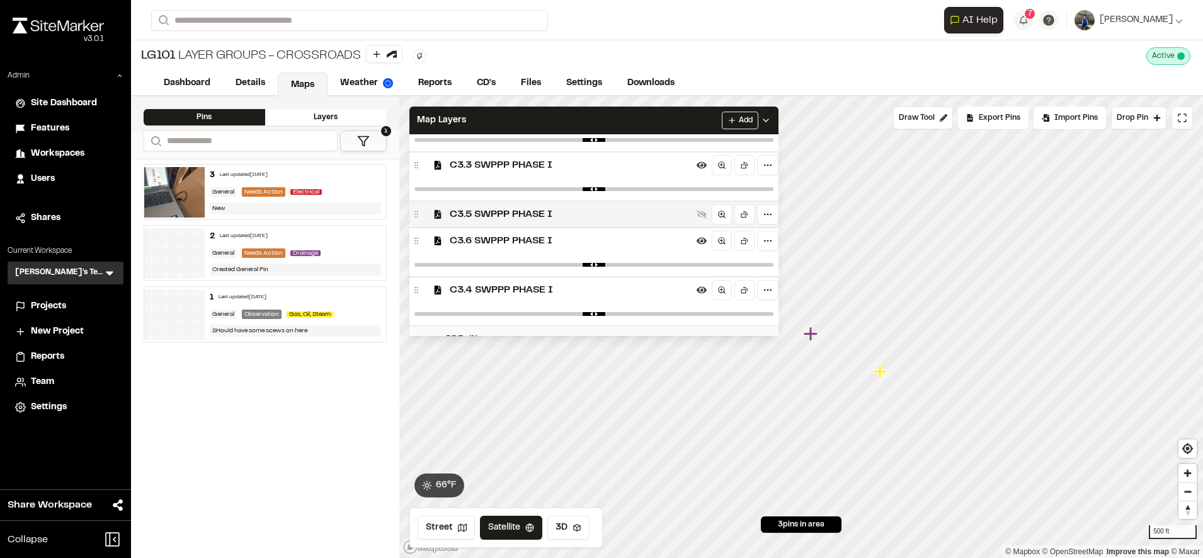
click at [605, 226] on div "C3.5 SWPPP PHASE I" at bounding box center [593, 213] width 369 height 26
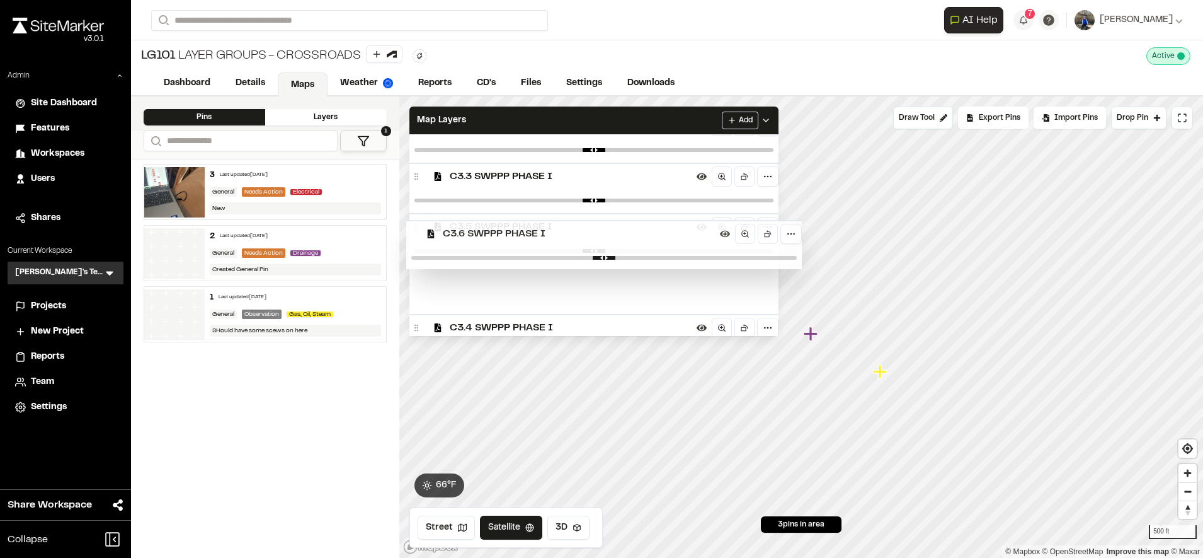
scroll to position [285, 0]
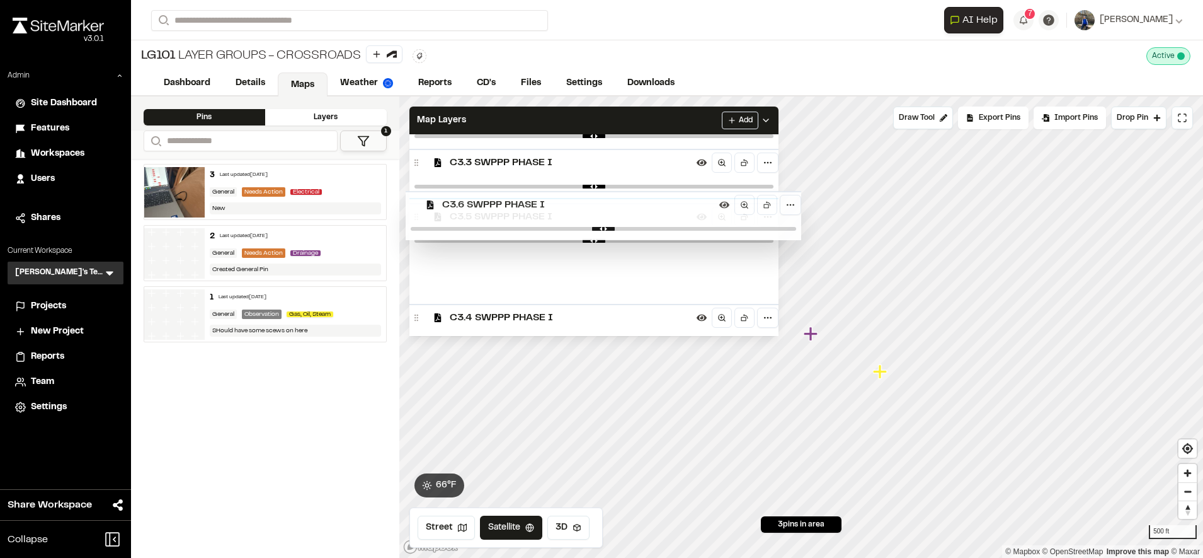
drag, startPoint x: 602, startPoint y: 268, endPoint x: 598, endPoint y: 210, distance: 58.1
click at [598, 210] on div "Overall Maps ( 3 ) C2.2 Existing Conditions C3.0 OVERALL SWPPP PLAN C3.6 SWPPP …" at bounding box center [593, 235] width 369 height 202
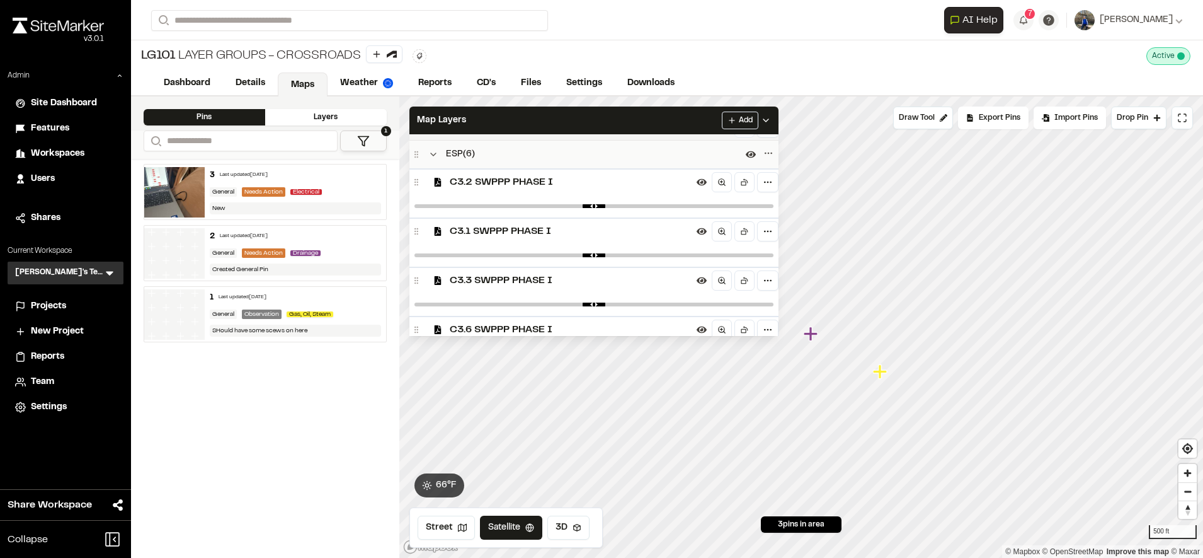
scroll to position [157, 0]
click at [606, 243] on div "C3.1 SWPPP PHASE I" at bounding box center [593, 230] width 369 height 26
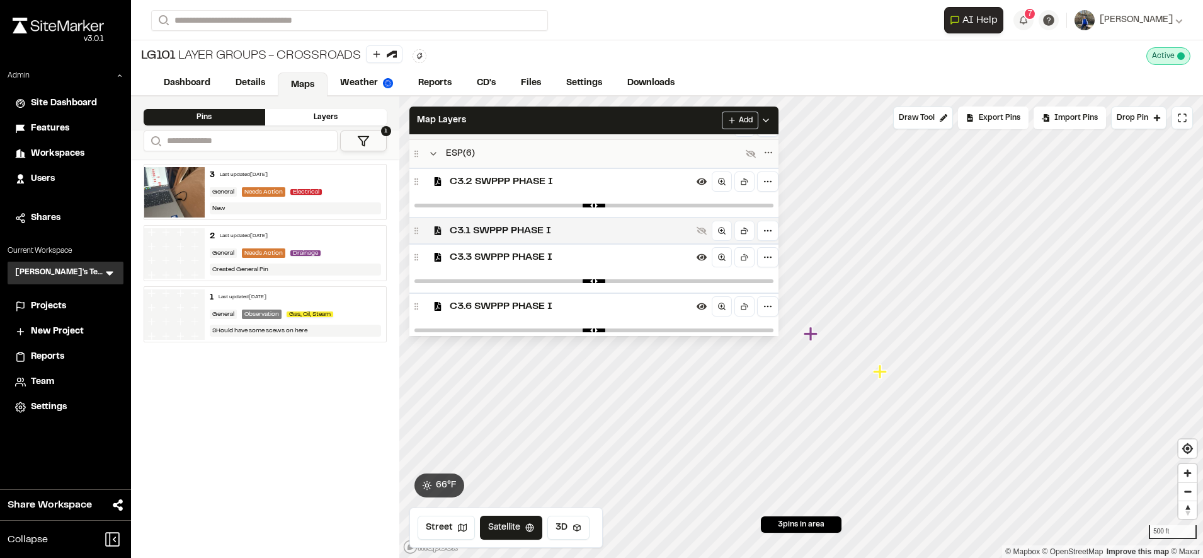
click at [606, 243] on div "C3.1 SWPPP PHASE I" at bounding box center [593, 230] width 369 height 26
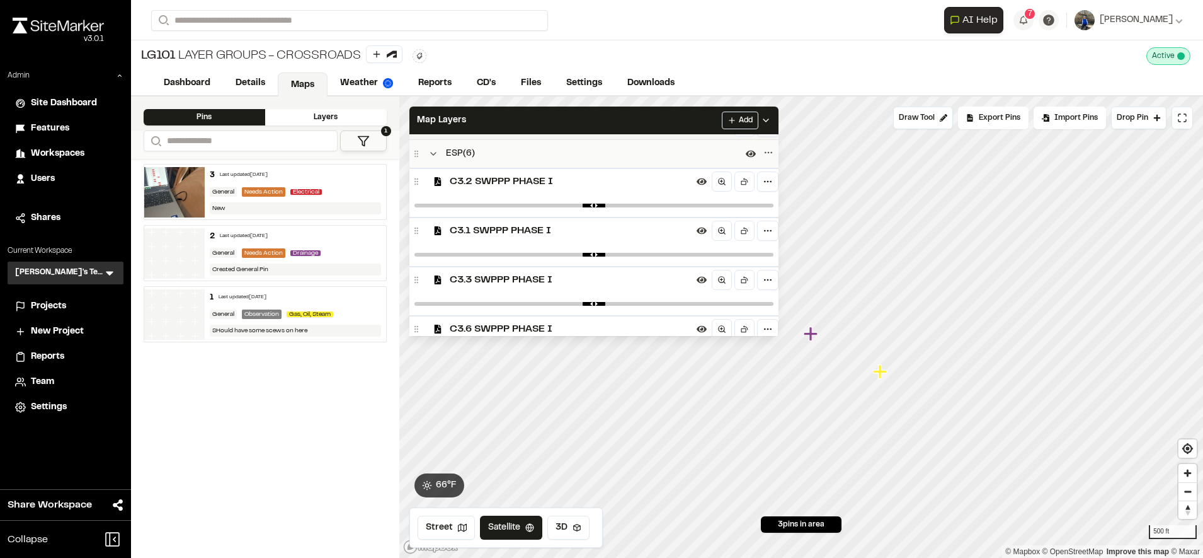
click at [607, 188] on span "C3.2 SWPPP PHASE I" at bounding box center [571, 181] width 242 height 15
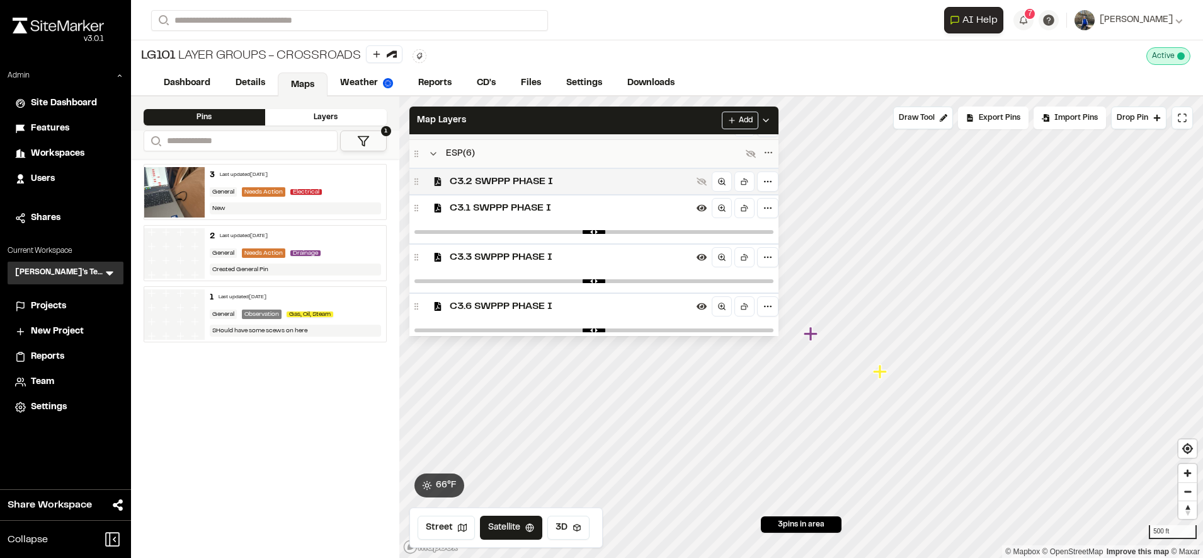
click at [607, 188] on span "C3.2 SWPPP PHASE I" at bounding box center [571, 181] width 242 height 15
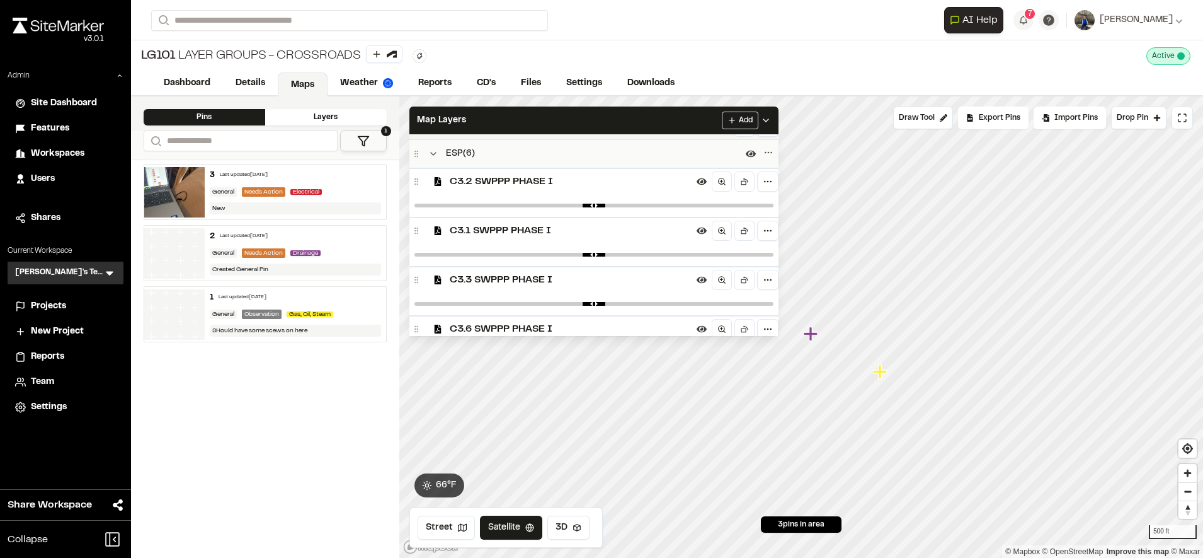
click at [598, 282] on span "C3.3 SWPPP PHASE I" at bounding box center [571, 279] width 242 height 15
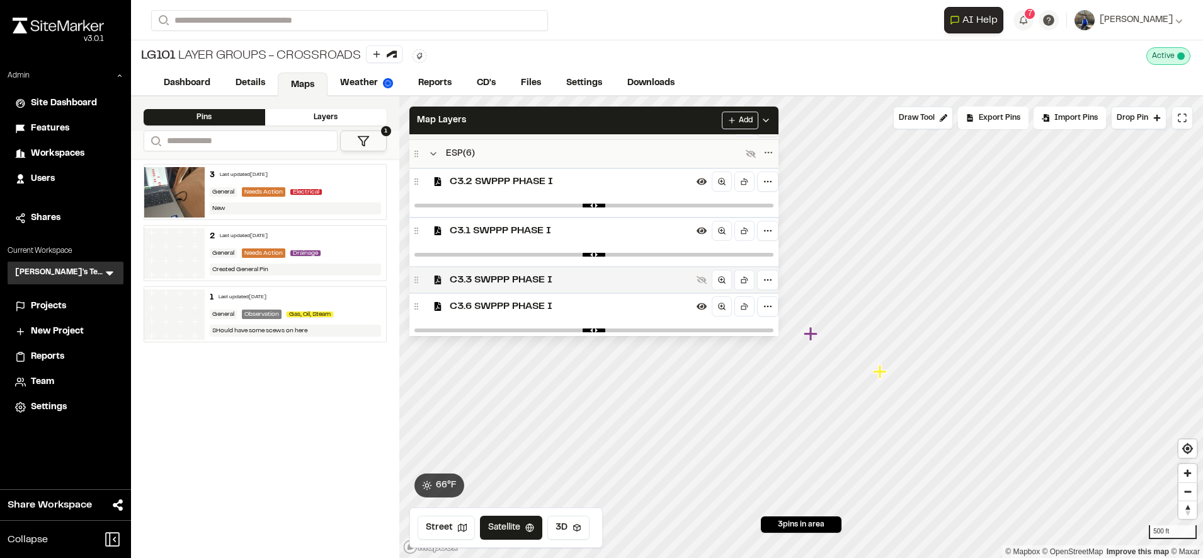
click at [598, 282] on span "C3.3 SWPPP PHASE I" at bounding box center [571, 279] width 242 height 15
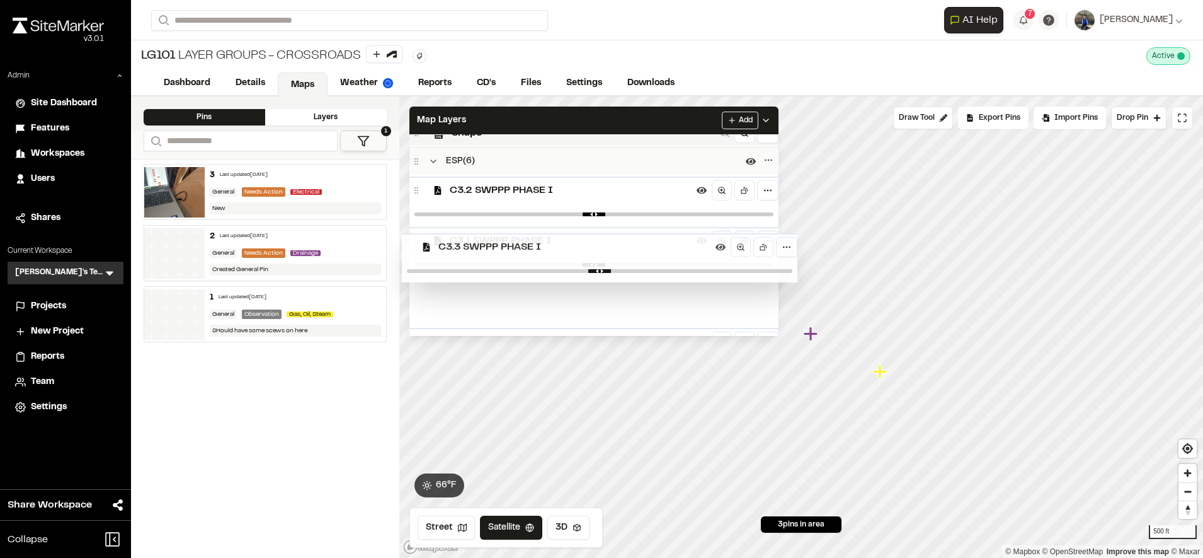
scroll to position [168, 0]
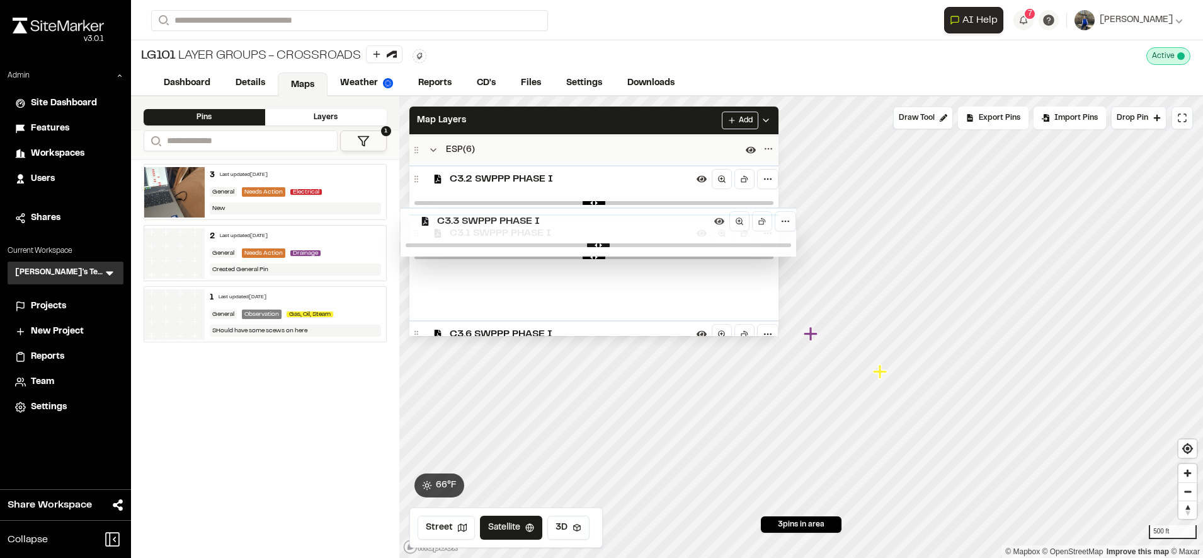
drag, startPoint x: 598, startPoint y: 282, endPoint x: 590, endPoint y: 224, distance: 59.2
click at [590, 224] on div "Overall Maps ( 3 ) C2.2 Existing Conditions C3.0 OVERALL SWPPP PLAN C3.6 SWPPP …" at bounding box center [593, 235] width 369 height 202
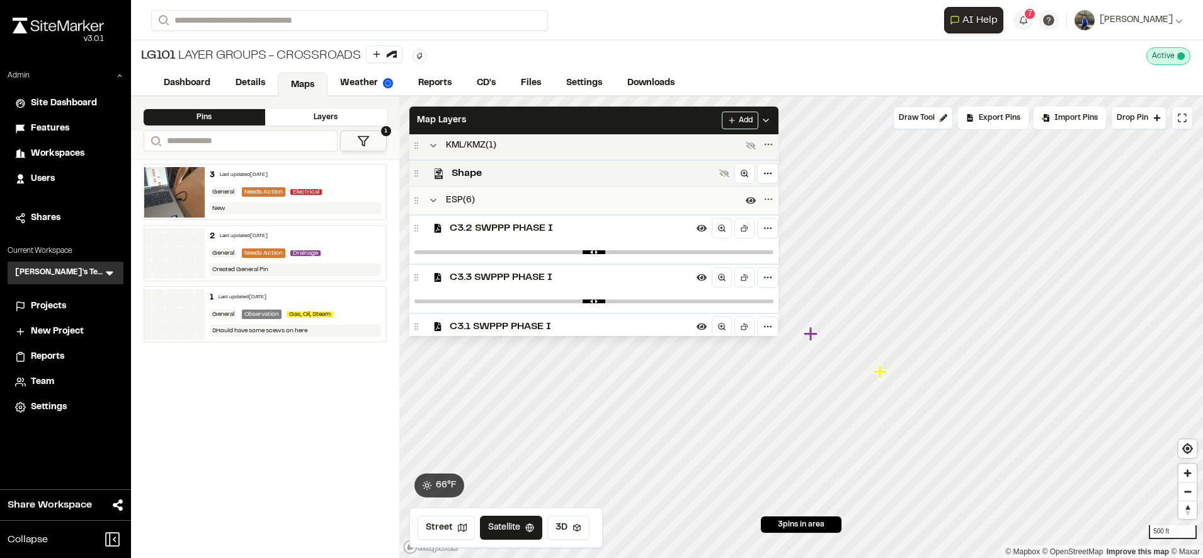
scroll to position [110, 0]
click at [756, 200] on icon at bounding box center [751, 201] width 10 height 10
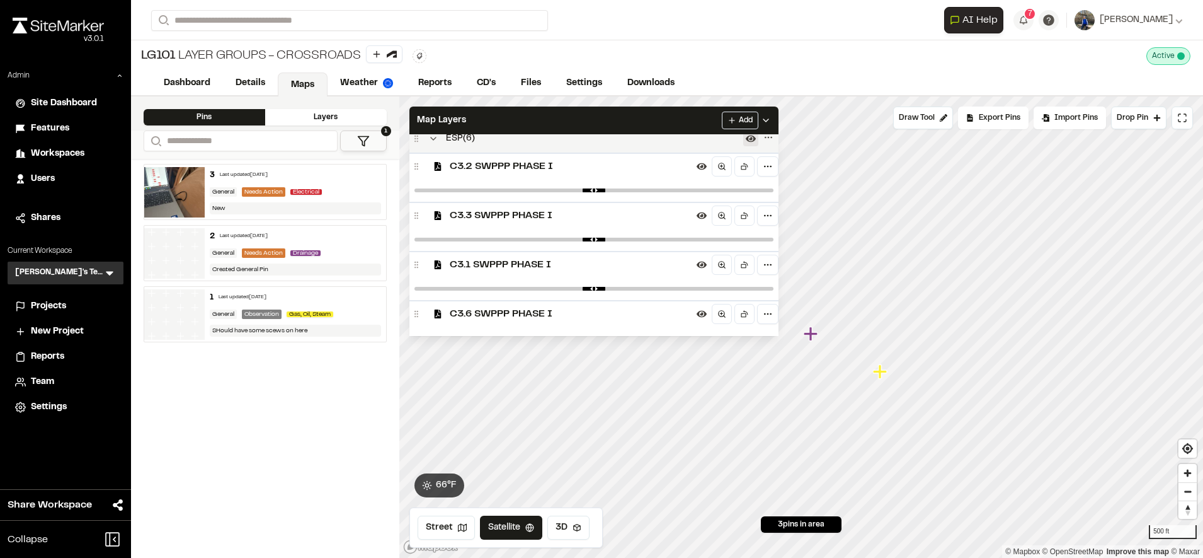
click at [626, 268] on span "C3.1 SWPPP PHASE I" at bounding box center [571, 264] width 242 height 15
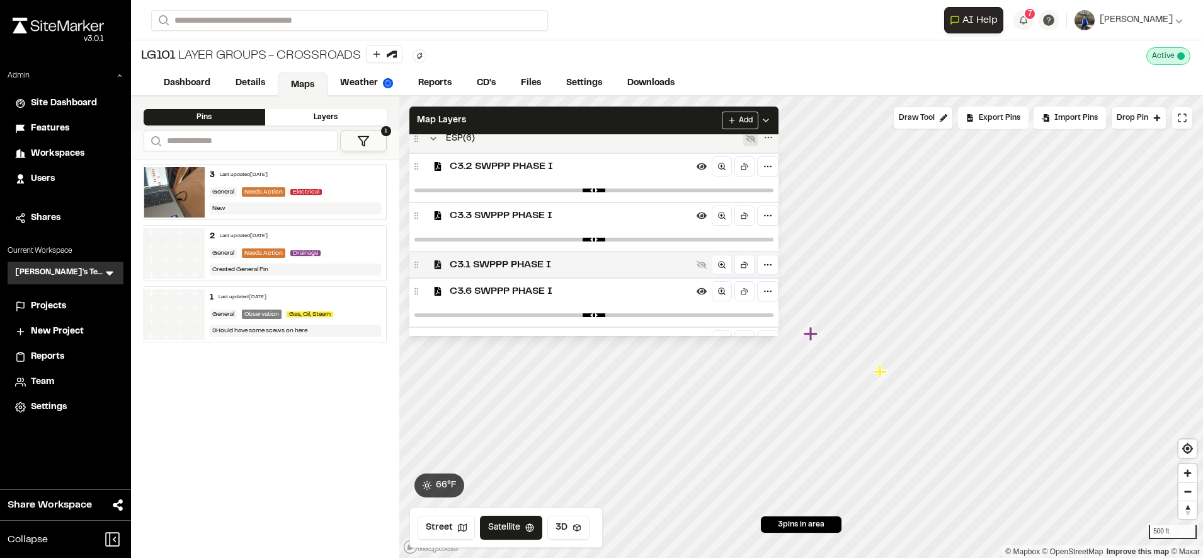
click at [626, 268] on span "C3.1 SWPPP PHASE I" at bounding box center [571, 264] width 242 height 15
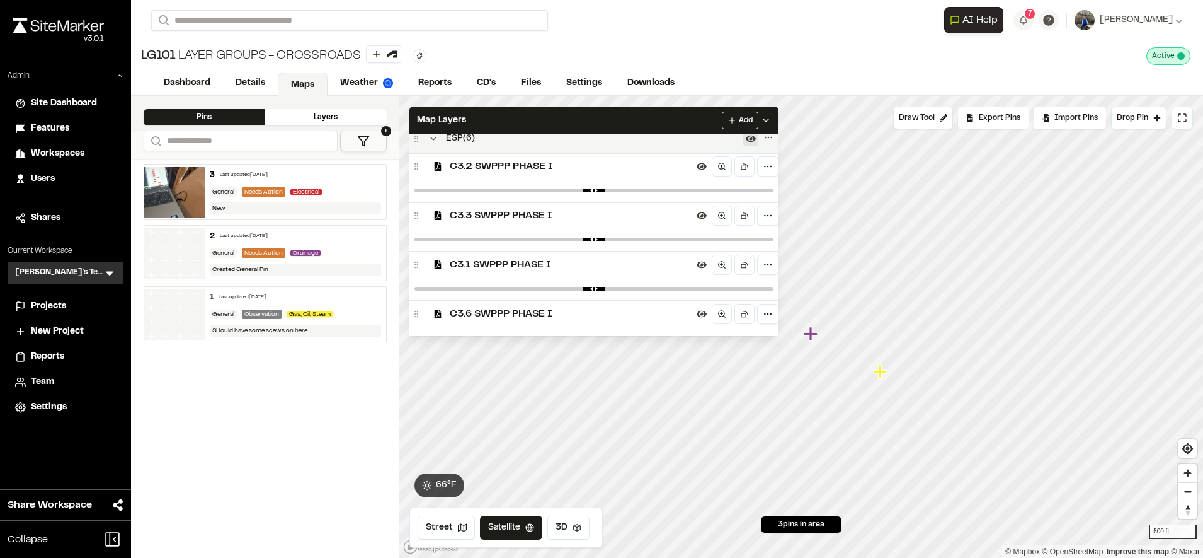
click at [621, 227] on div "C3.3 SWPPP PHASE I" at bounding box center [593, 215] width 369 height 26
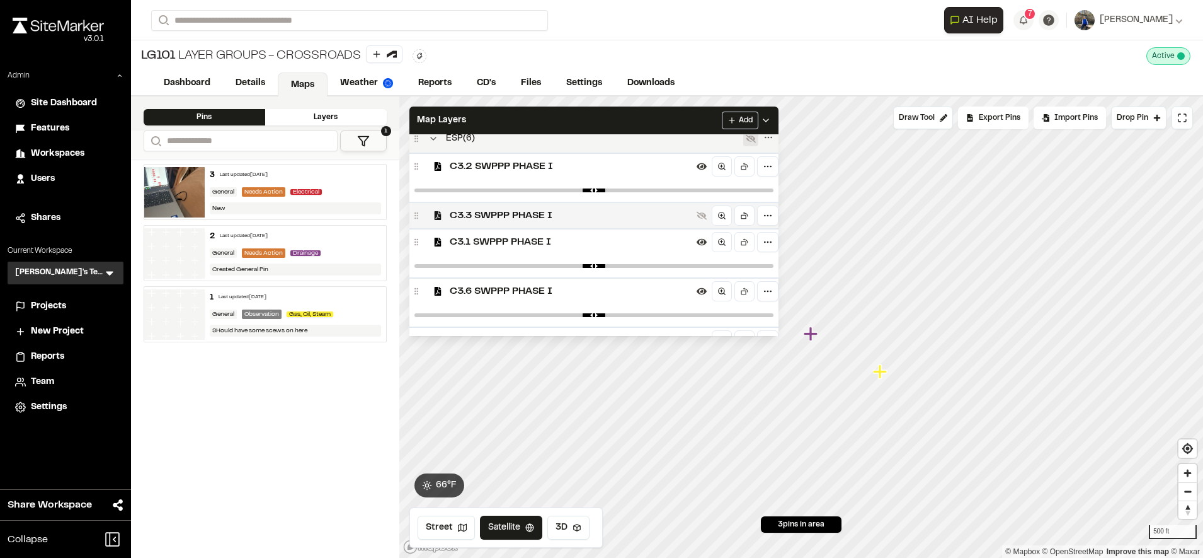
click at [621, 227] on div "C3.3 SWPPP PHASE I" at bounding box center [593, 215] width 369 height 26
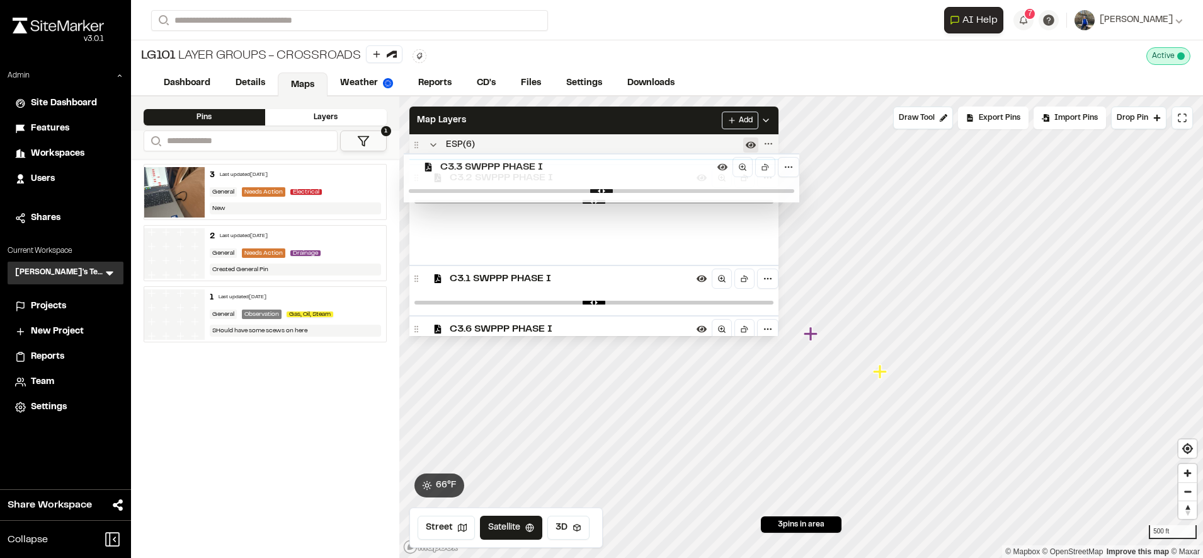
scroll to position [150, 0]
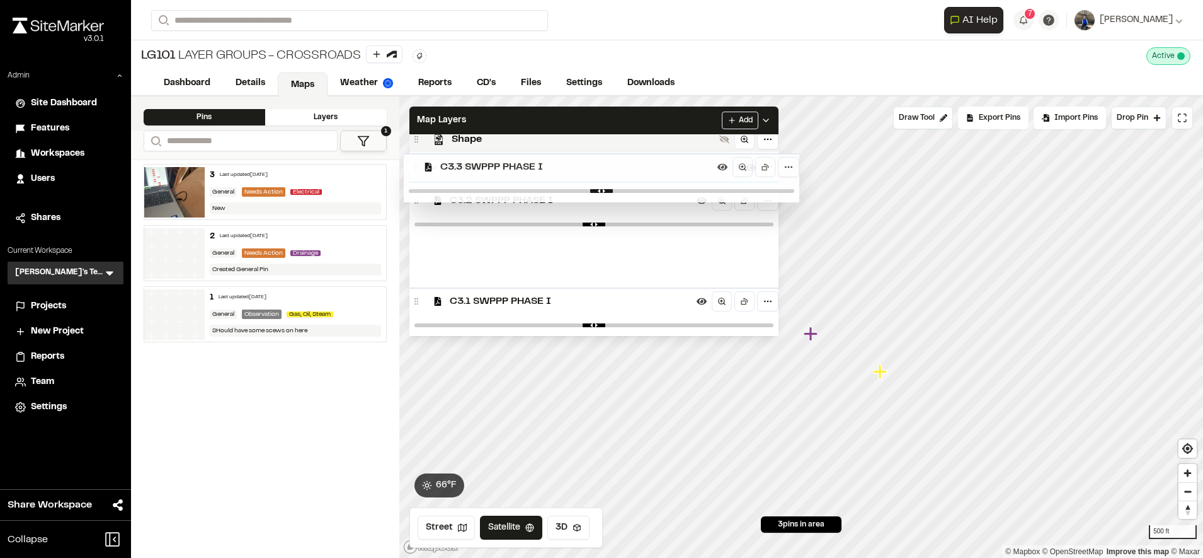
drag, startPoint x: 599, startPoint y: 217, endPoint x: 593, endPoint y: 169, distance: 48.8
click at [593, 169] on div "Overall Maps ( 3 ) C2.2 Existing Conditions C3.0 OVERALL SWPPP PLAN C3.6 SWPPP …" at bounding box center [593, 235] width 369 height 202
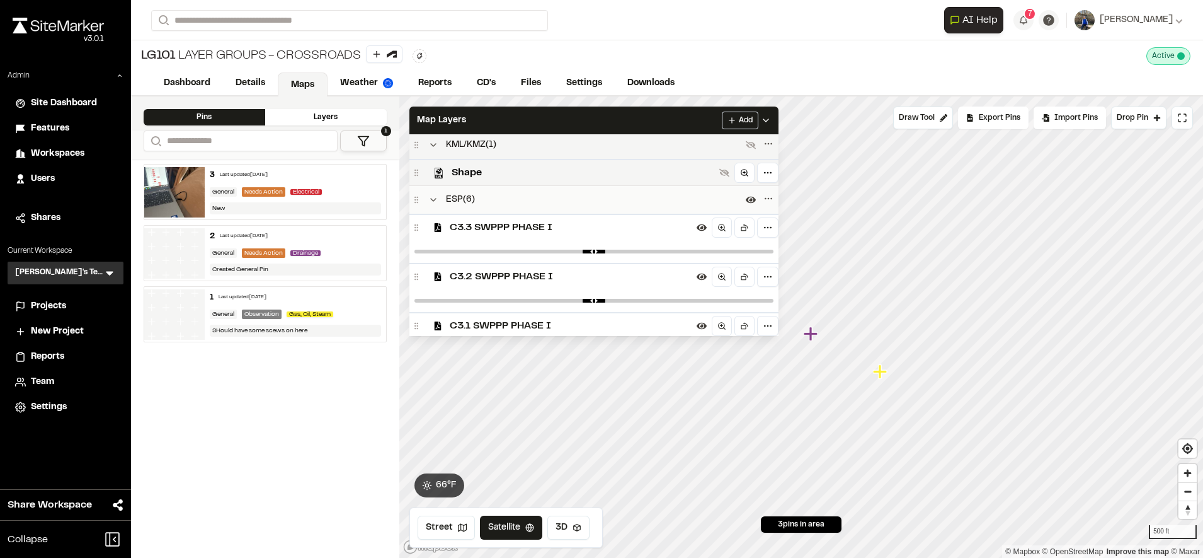
scroll to position [110, 0]
click at [772, 209] on div at bounding box center [759, 201] width 33 height 18
click at [756, 203] on icon at bounding box center [751, 201] width 10 height 7
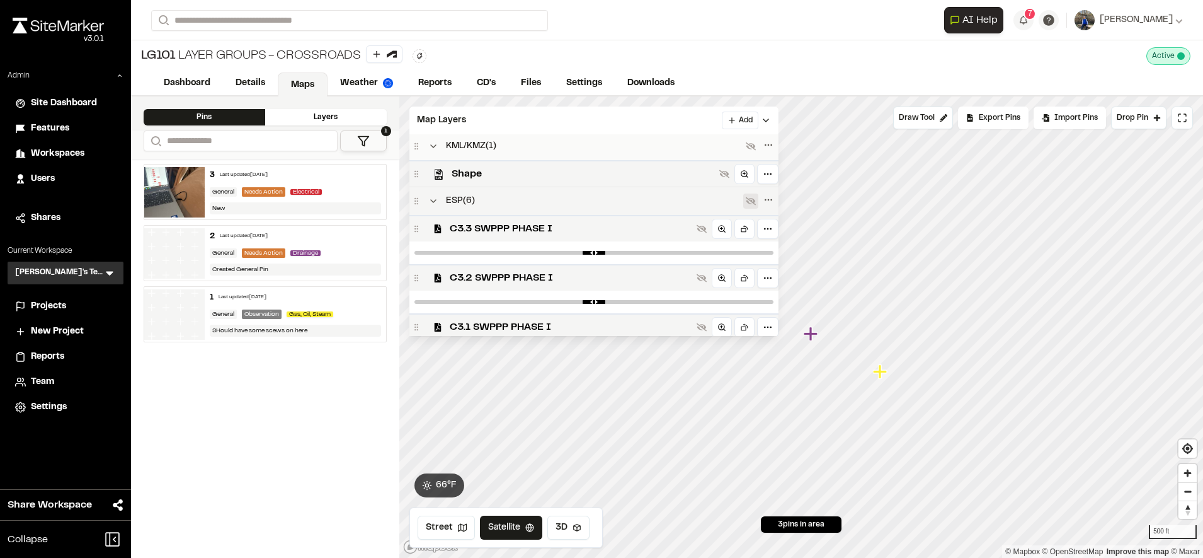
click at [756, 203] on icon at bounding box center [751, 201] width 10 height 8
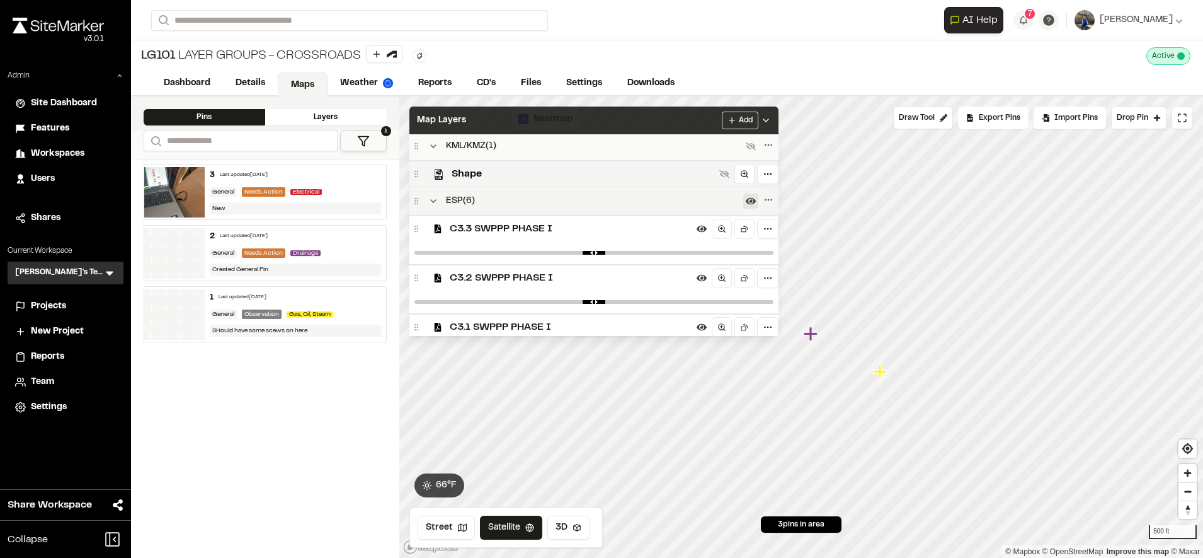
click at [714, 120] on div "Map Layers Add" at bounding box center [593, 120] width 369 height 28
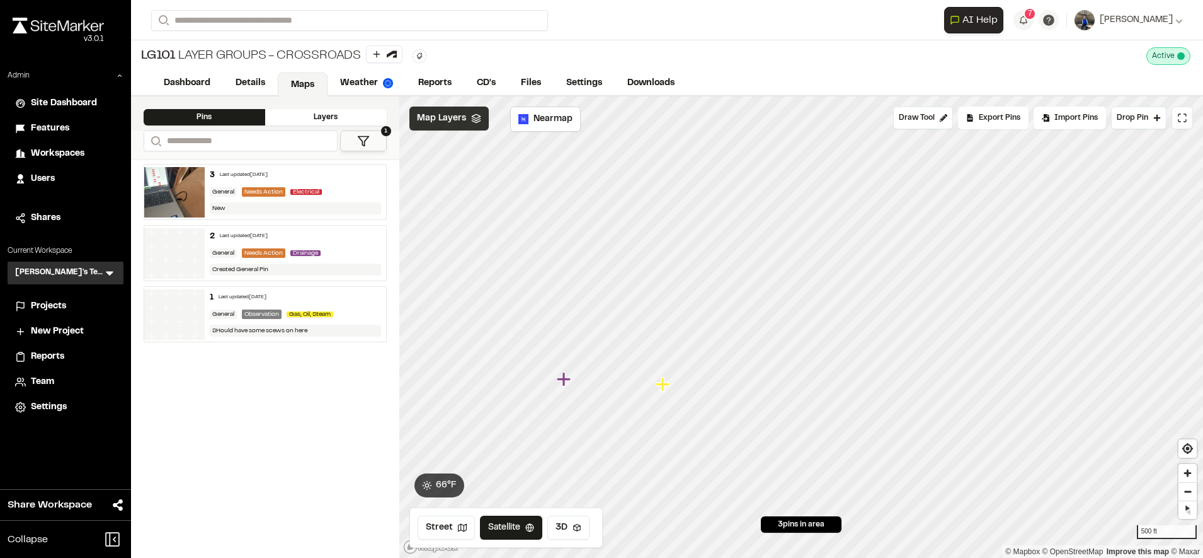
click at [435, 111] on div "Map Layers" at bounding box center [448, 118] width 79 height 24
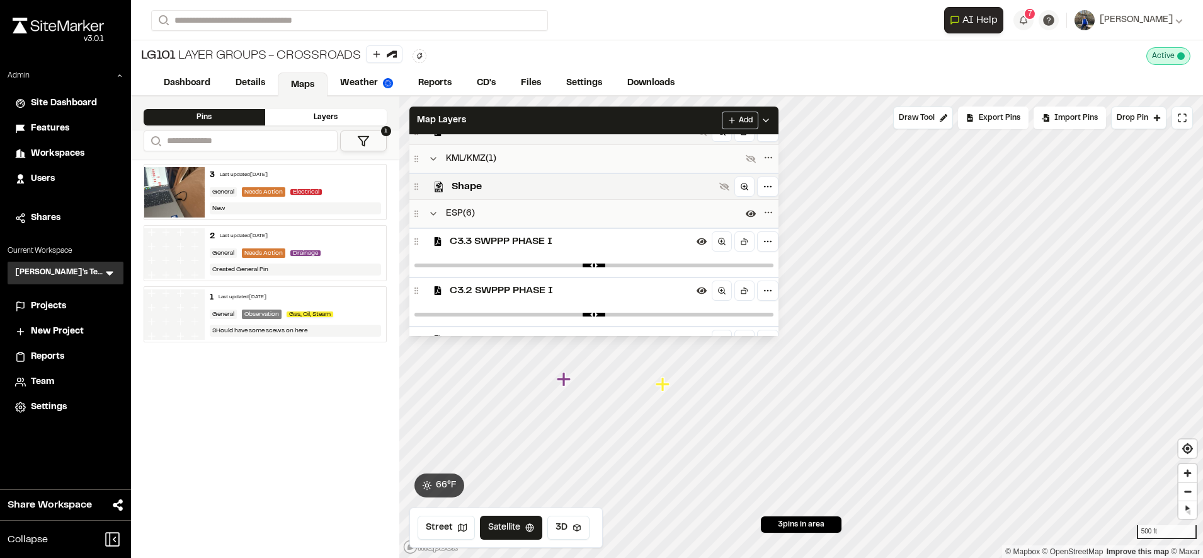
scroll to position [166, 0]
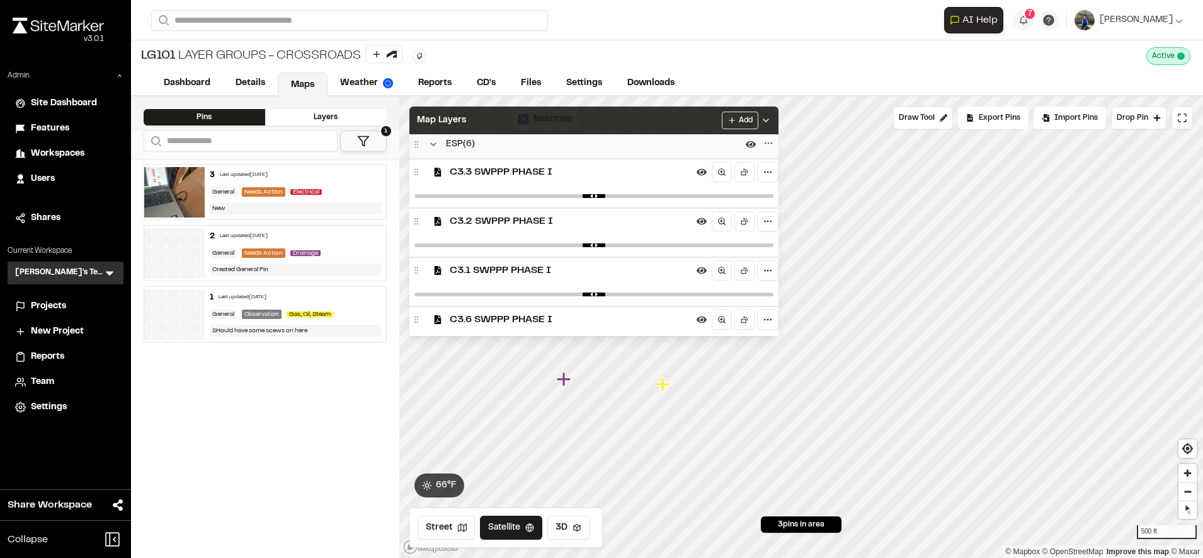
click at [678, 122] on div "Map Layers Add" at bounding box center [593, 120] width 369 height 28
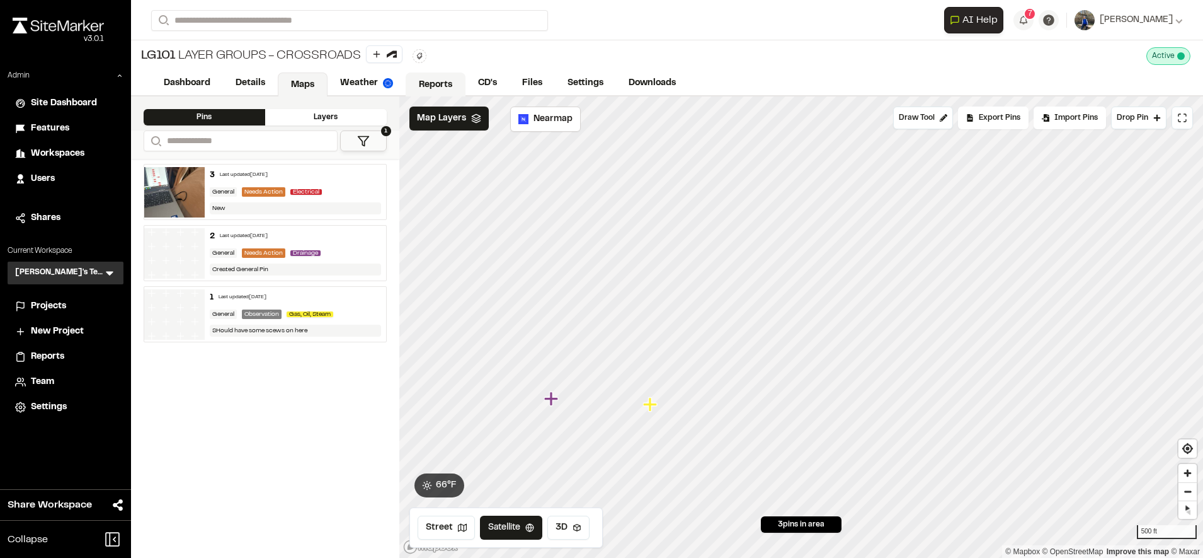
click at [429, 86] on link "Reports" at bounding box center [436, 84] width 60 height 24
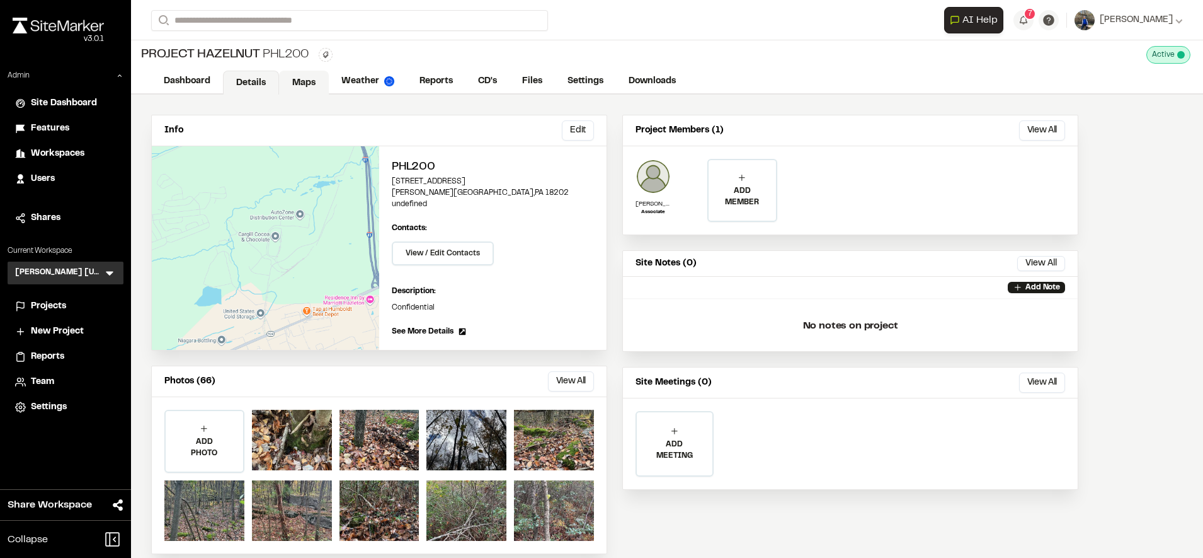
click at [294, 81] on link "Maps" at bounding box center [304, 83] width 50 height 24
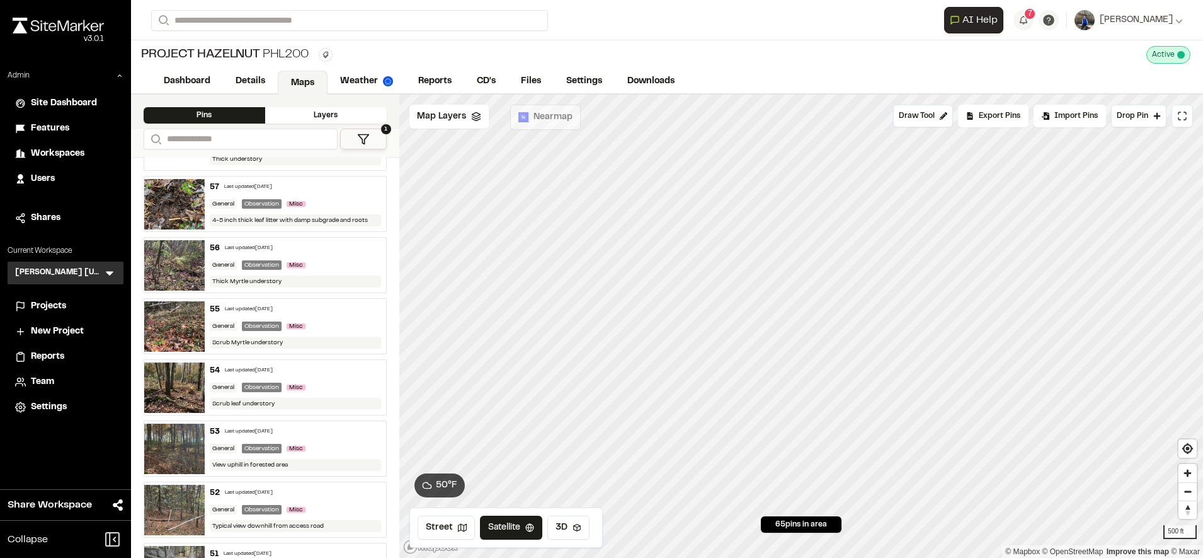
scroll to position [519, 0]
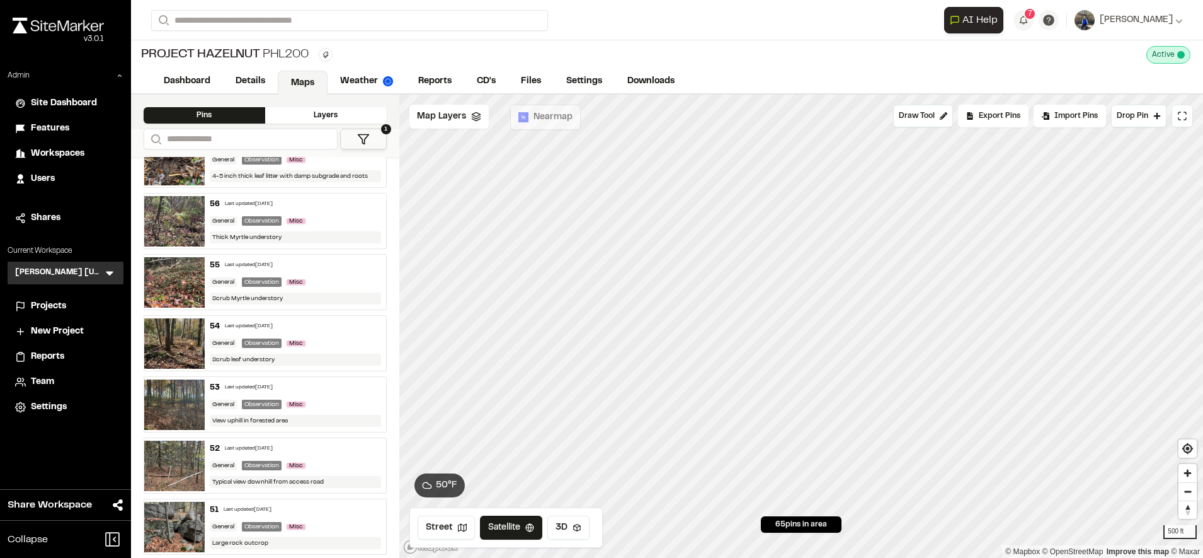
click at [304, 333] on div "54 Last updated Oct 10, 2025 General Observation Misc Scrub leaf understory" at bounding box center [295, 343] width 181 height 55
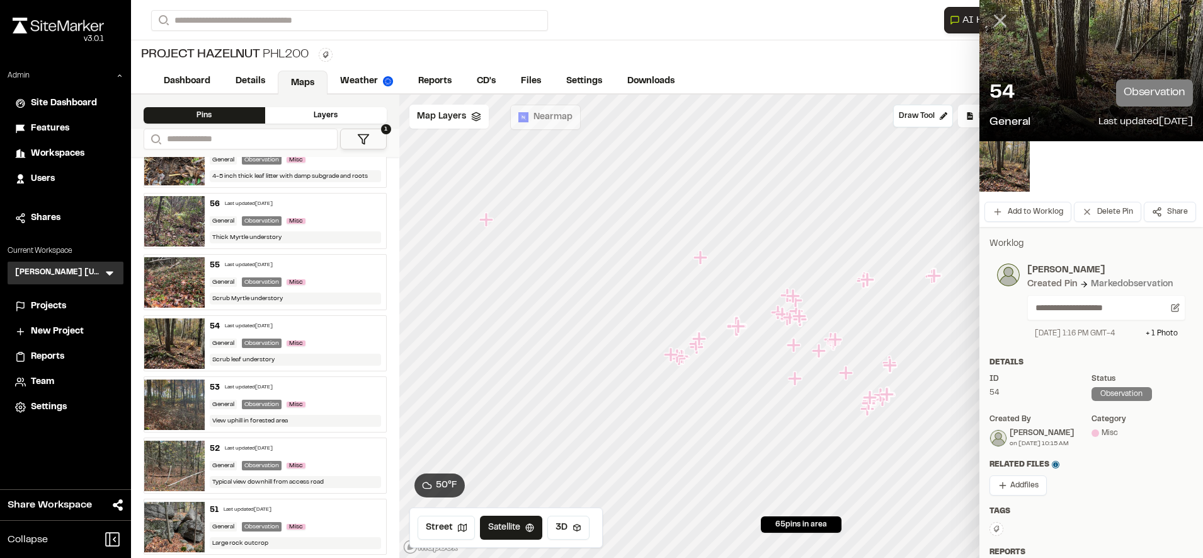
click at [990, 18] on icon at bounding box center [1000, 20] width 21 height 21
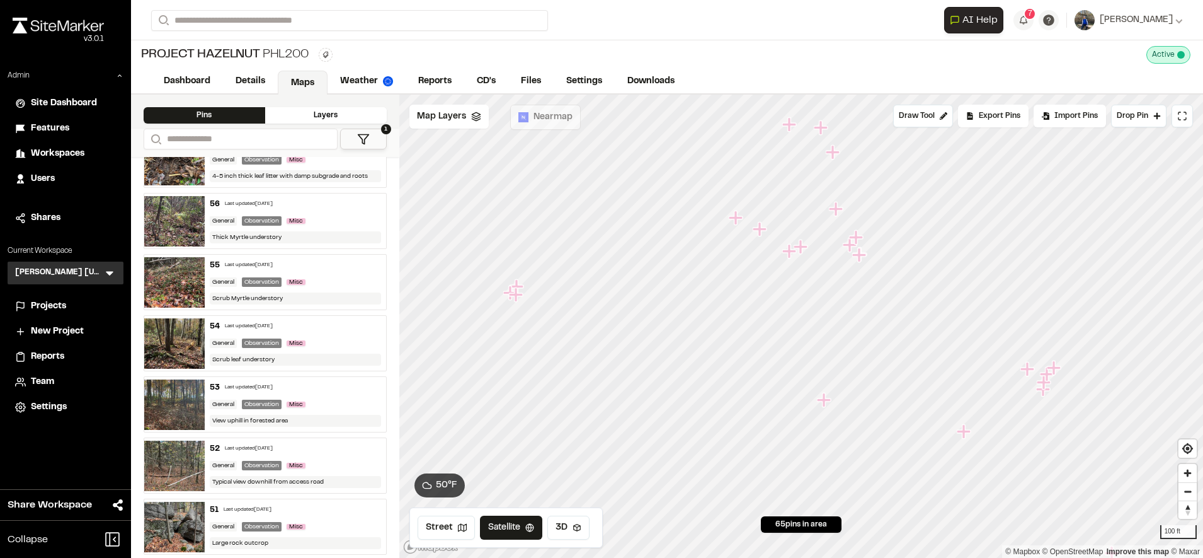
click at [337, 282] on div "General Observation Misc" at bounding box center [295, 281] width 171 height 11
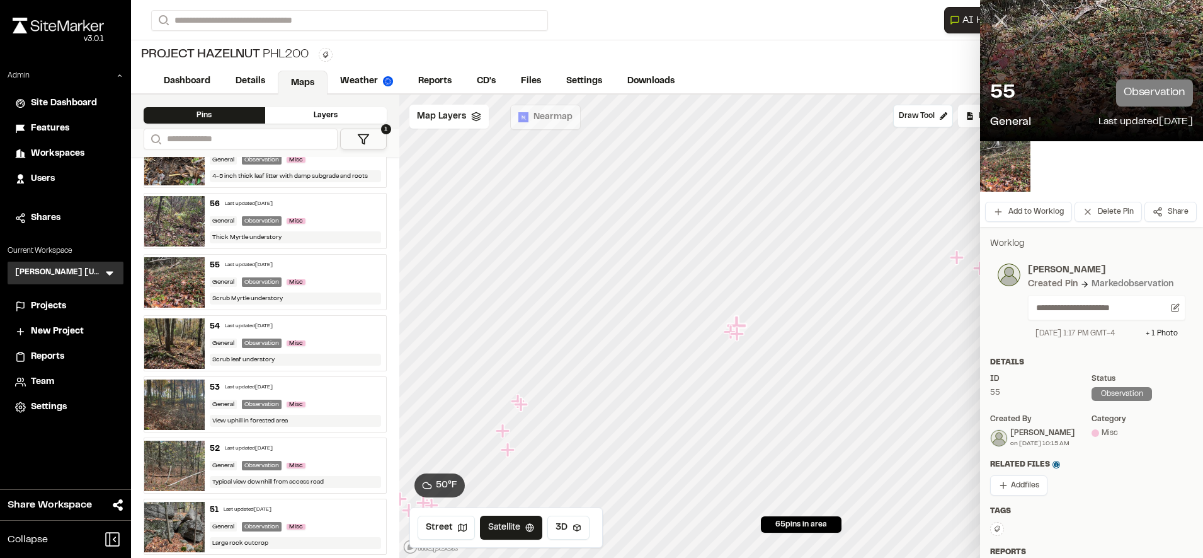
click at [992, 27] on icon at bounding box center [1000, 20] width 21 height 21
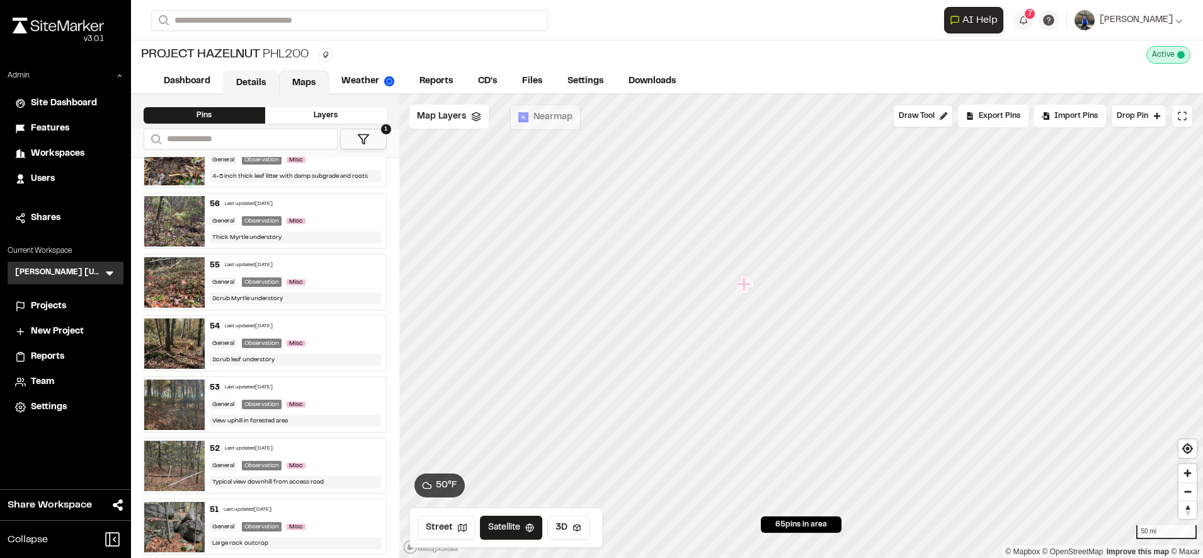
click at [255, 78] on link "Details" at bounding box center [251, 83] width 56 height 24
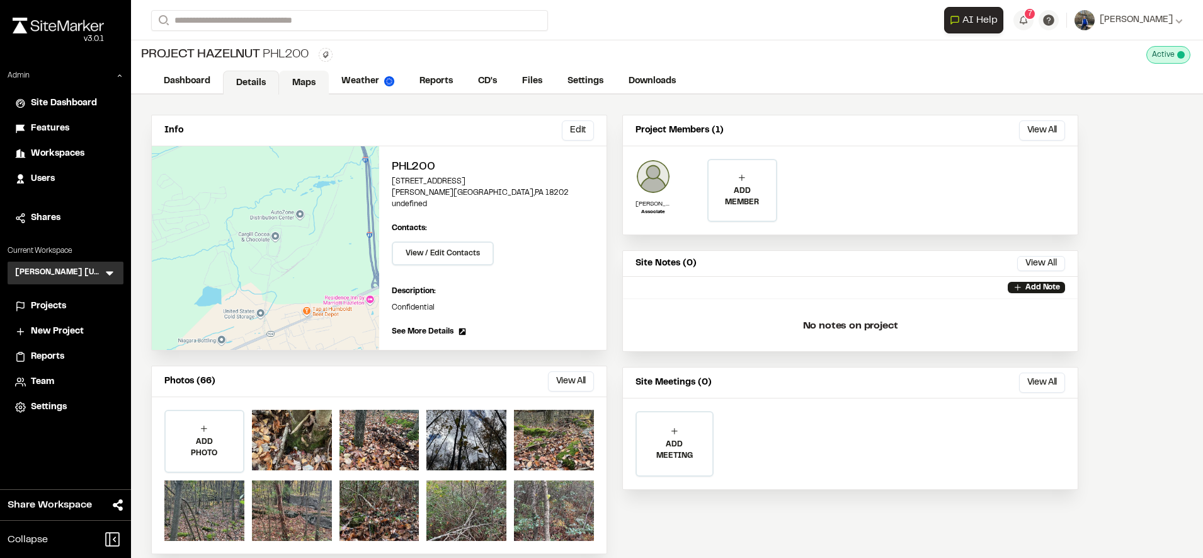
click at [309, 76] on link "Maps" at bounding box center [304, 83] width 50 height 24
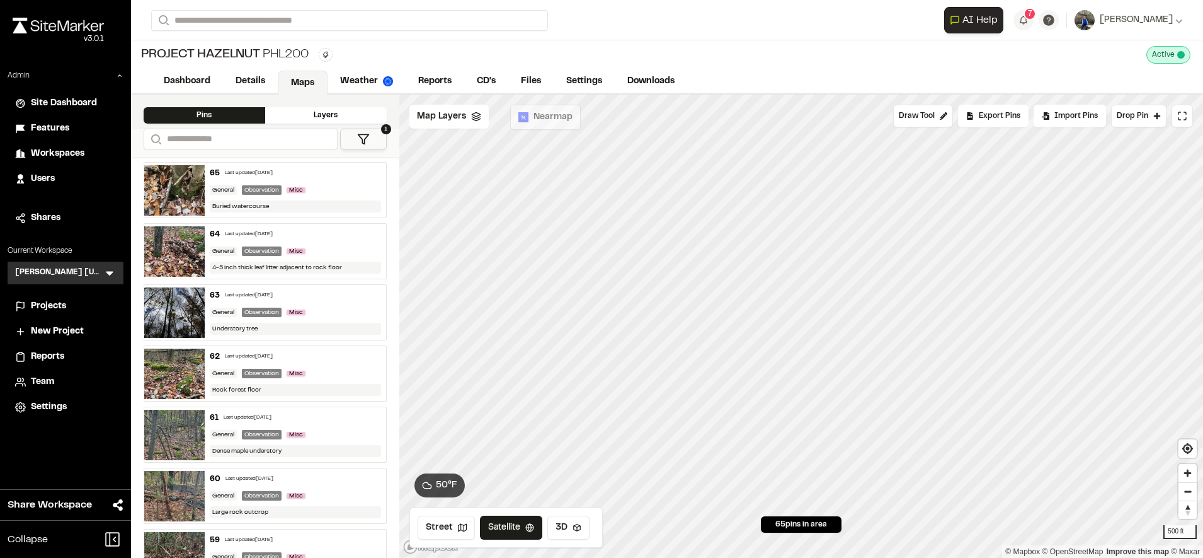
click at [57, 306] on span "Projects" at bounding box center [48, 306] width 35 height 14
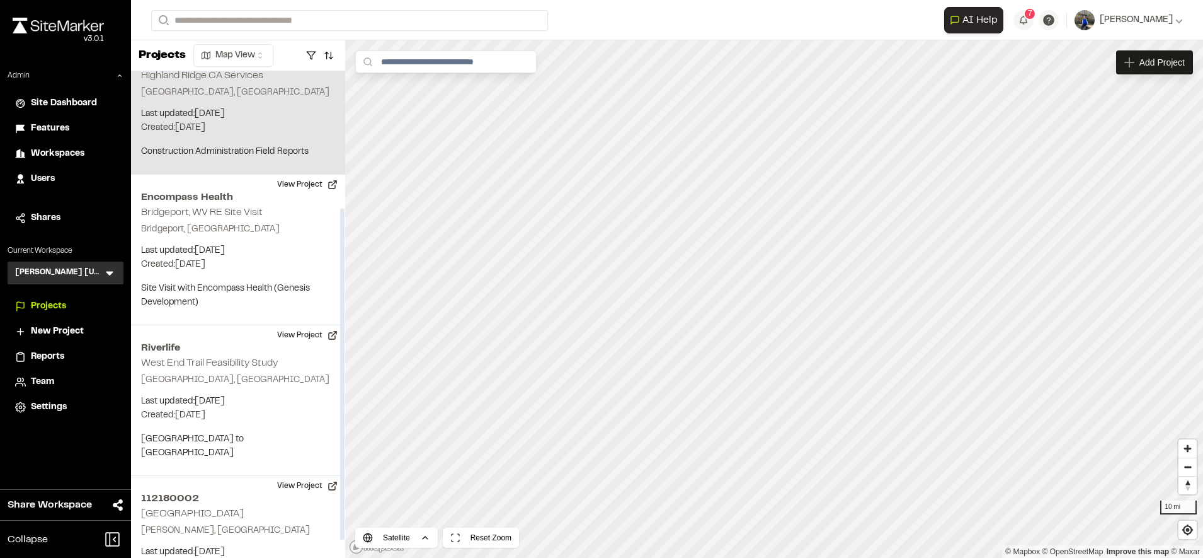
scroll to position [201, 0]
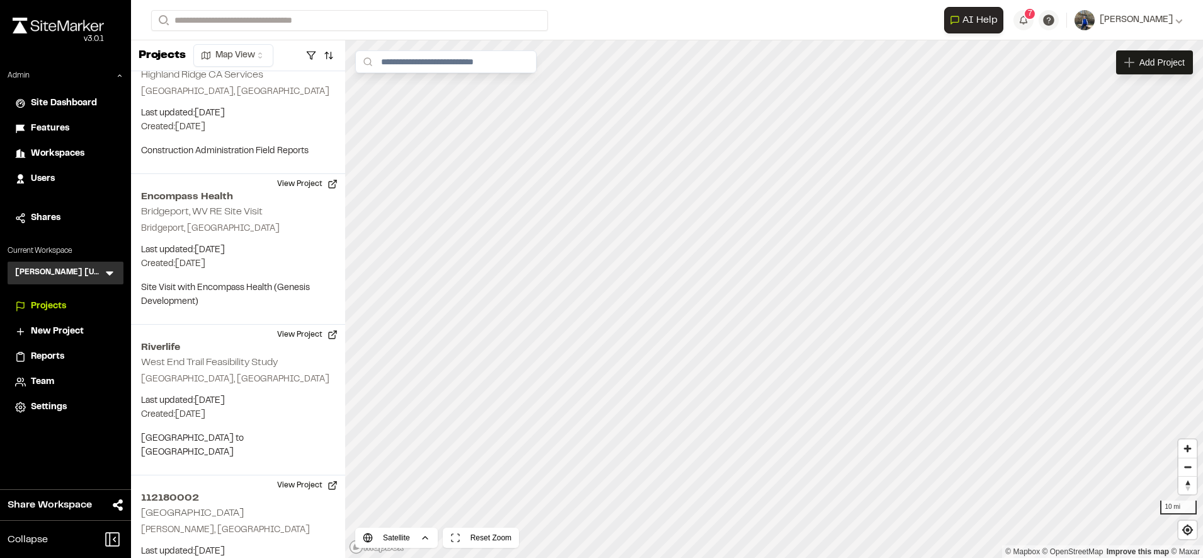
click at [607, 15] on form "Search" at bounding box center [547, 20] width 793 height 21
